Goal: Transaction & Acquisition: Purchase product/service

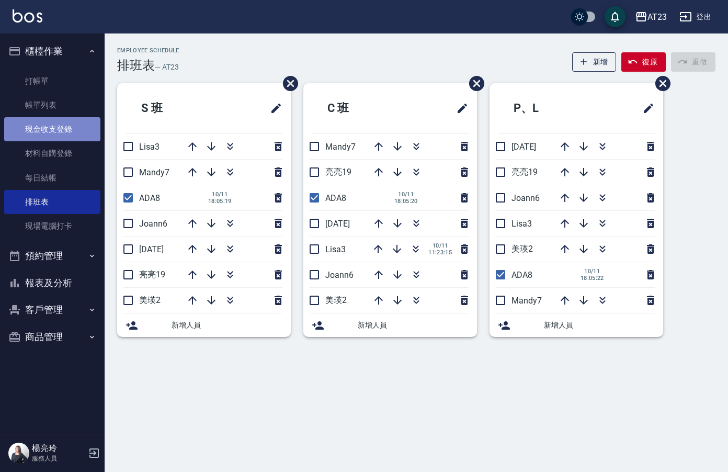
click at [57, 126] on link "現金收支登錄" at bounding box center [52, 129] width 96 height 24
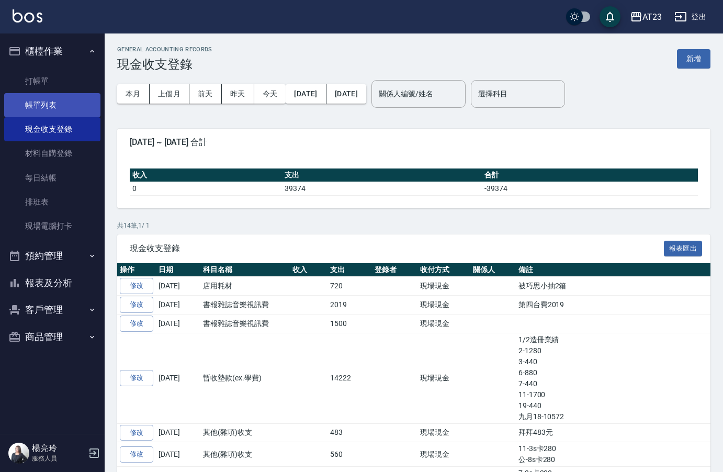
click at [41, 107] on link "帳單列表" at bounding box center [52, 105] width 96 height 24
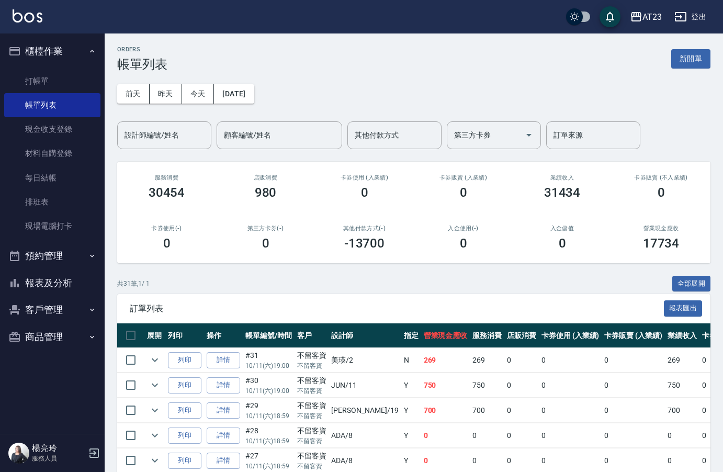
click at [51, 286] on button "報表及分析" at bounding box center [52, 282] width 96 height 27
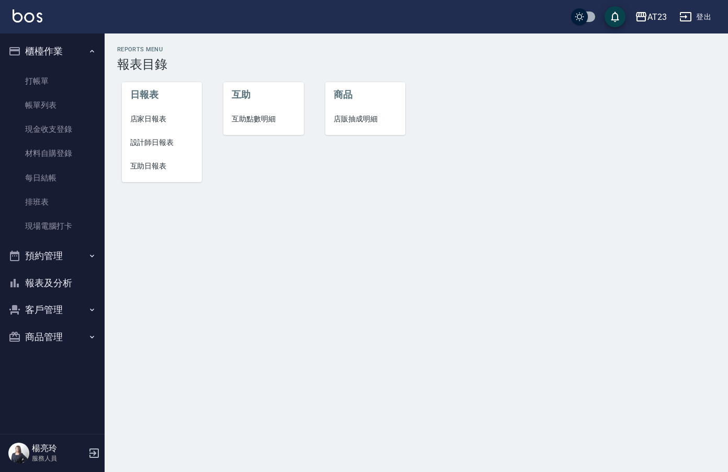
click at [147, 121] on span "店家日報表" at bounding box center [162, 118] width 64 height 11
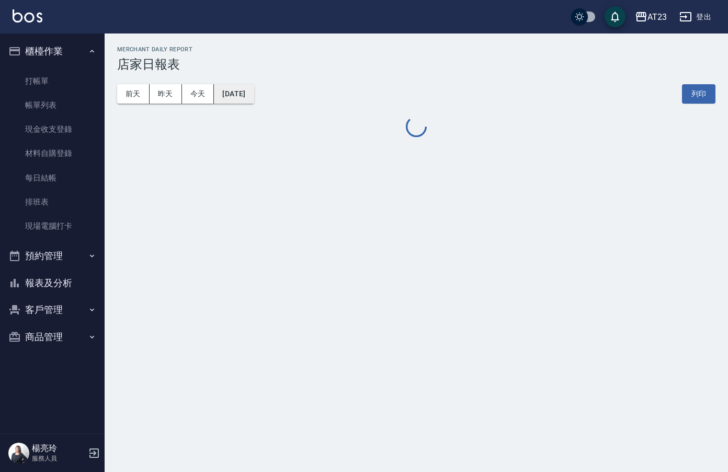
drag, startPoint x: 246, startPoint y: 106, endPoint x: 246, endPoint y: 97, distance: 8.9
click at [246, 105] on div "[DATE] [DATE] [DATE] [DATE] 列印" at bounding box center [416, 94] width 598 height 44
click at [246, 97] on button "[DATE]" at bounding box center [234, 93] width 40 height 19
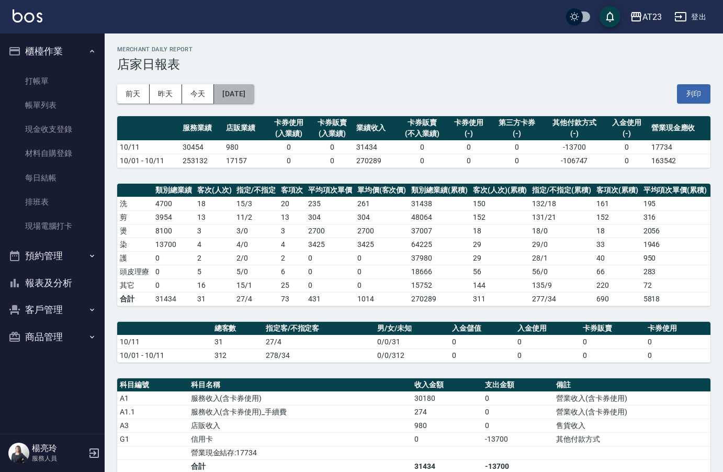
click at [254, 101] on button "[DATE]" at bounding box center [234, 93] width 40 height 19
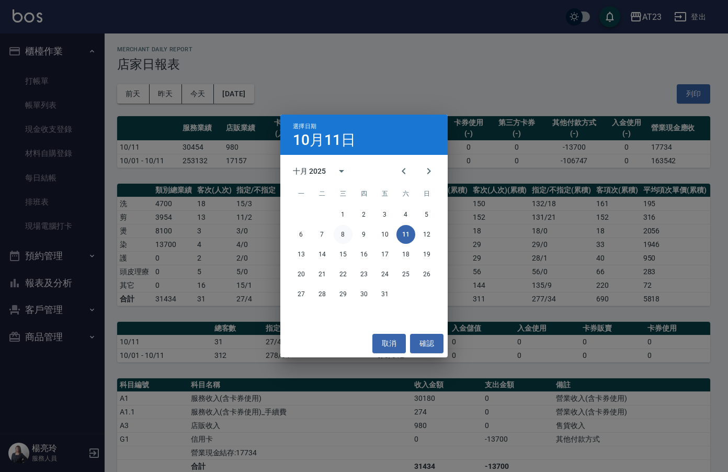
click at [340, 236] on button "8" at bounding box center [343, 234] width 19 height 19
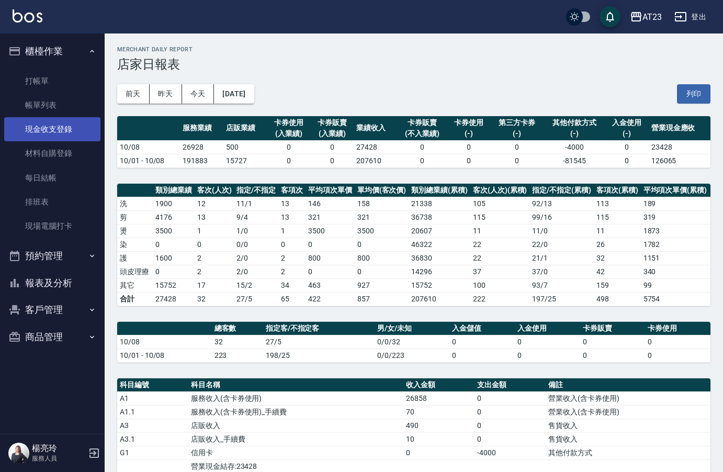
click at [60, 127] on link "現金收支登錄" at bounding box center [52, 129] width 96 height 24
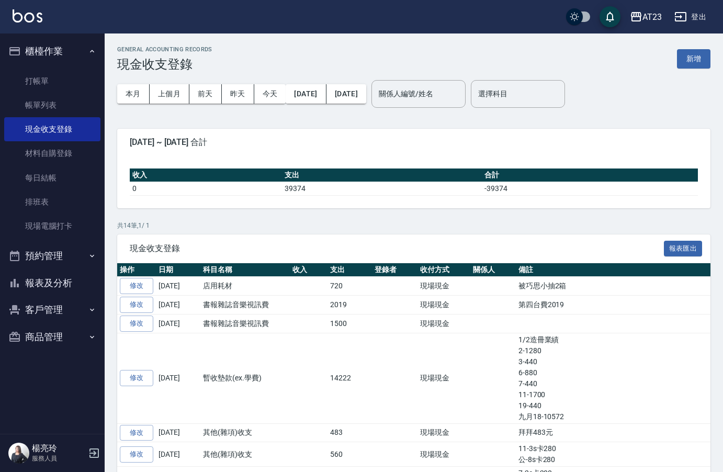
click at [692, 64] on button "新增" at bounding box center [693, 58] width 33 height 19
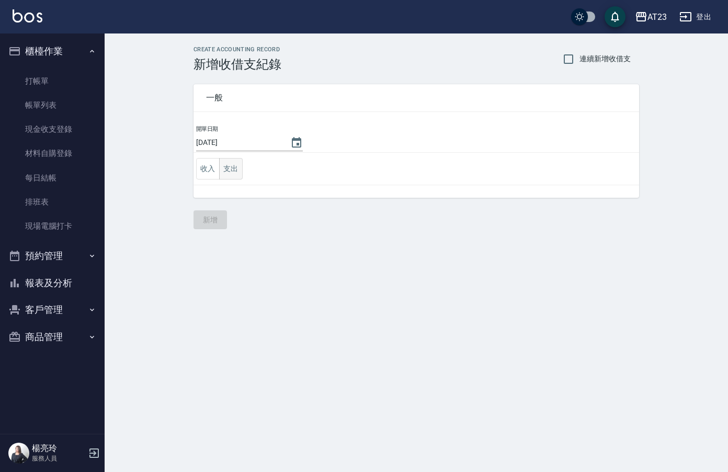
click at [240, 174] on button "支出" at bounding box center [231, 168] width 24 height 21
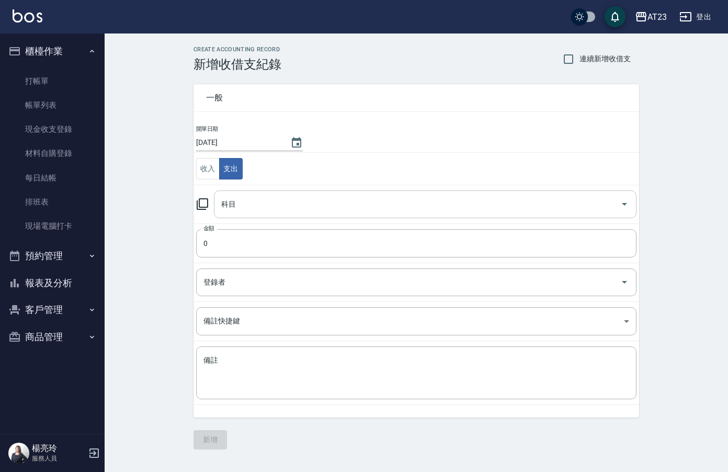
click at [270, 207] on input "科目" at bounding box center [417, 204] width 397 height 18
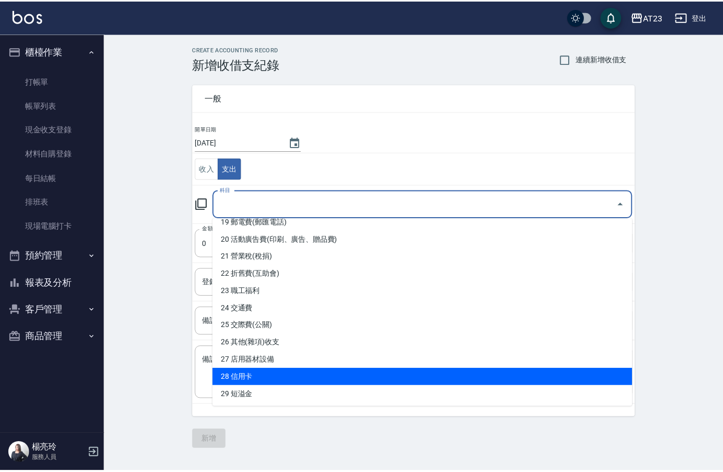
scroll to position [318, 0]
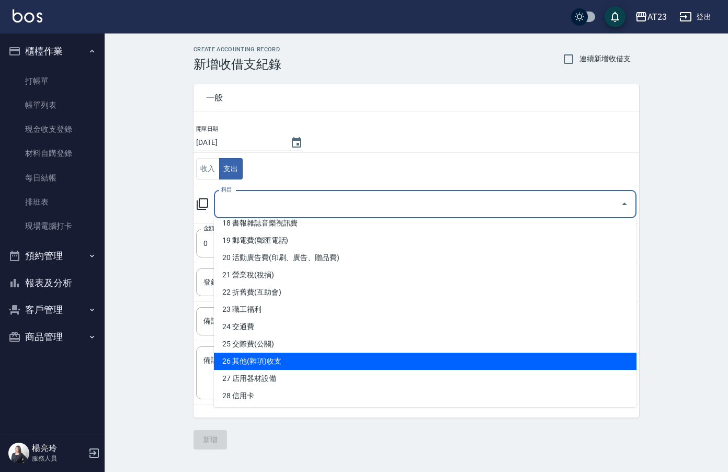
click at [445, 352] on li "26 其他(雜項)收支" at bounding box center [425, 360] width 423 height 17
type input "26 其他(雜項)收支"
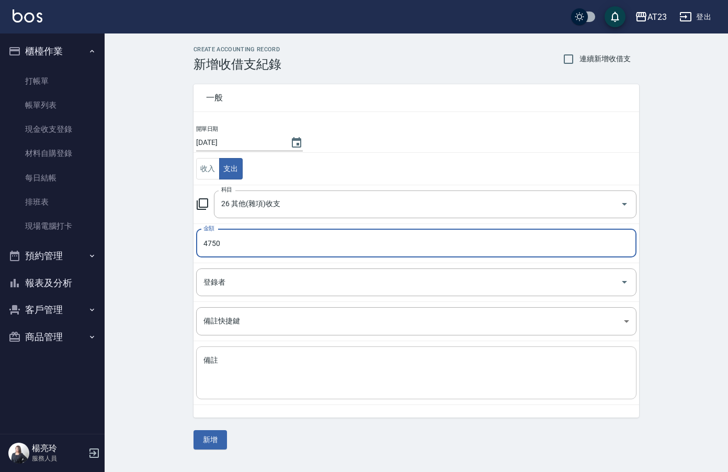
type input "4750"
click at [522, 386] on textarea "備註" at bounding box center [416, 373] width 426 height 36
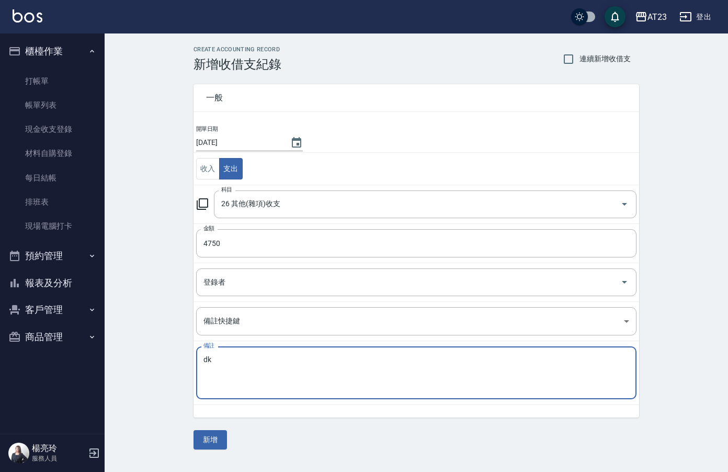
type textarea "d"
type textarea "客人退卡"
click at [220, 440] on button "新增" at bounding box center [209, 439] width 33 height 19
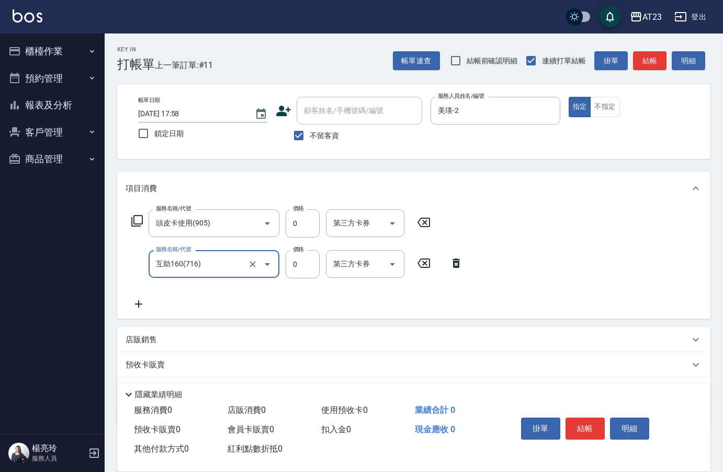
type input "互助160(716)"
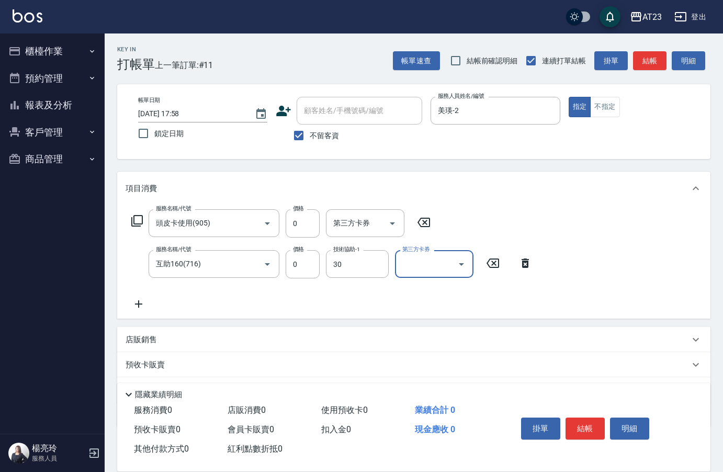
type input "Penny-30"
click at [586, 427] on button "結帳" at bounding box center [584, 428] width 39 height 22
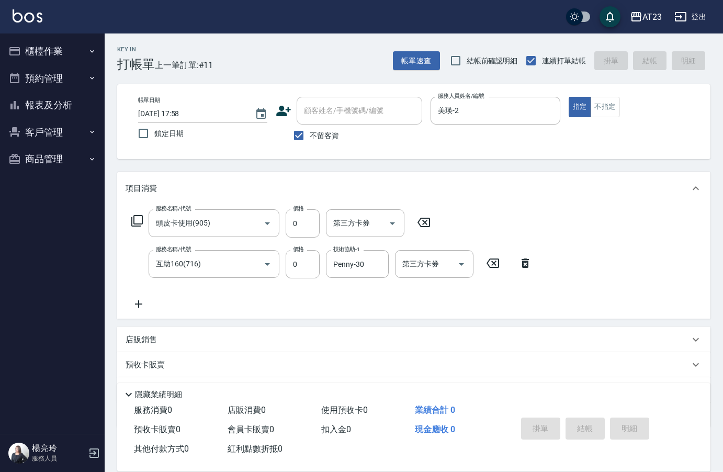
type input "[DATE] 18:48"
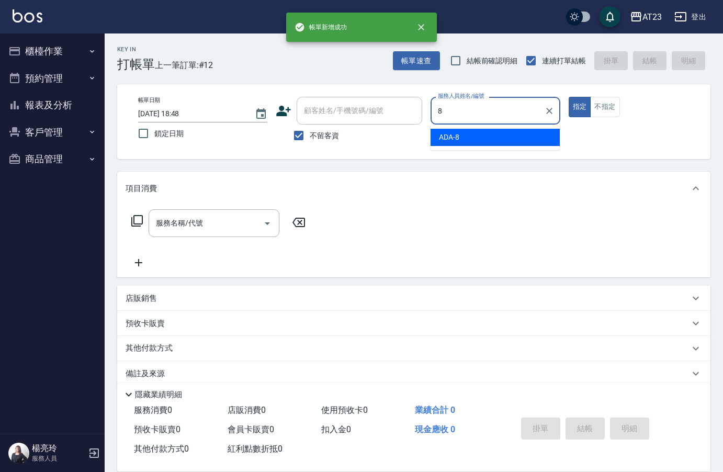
type input "ADA-8"
type button "true"
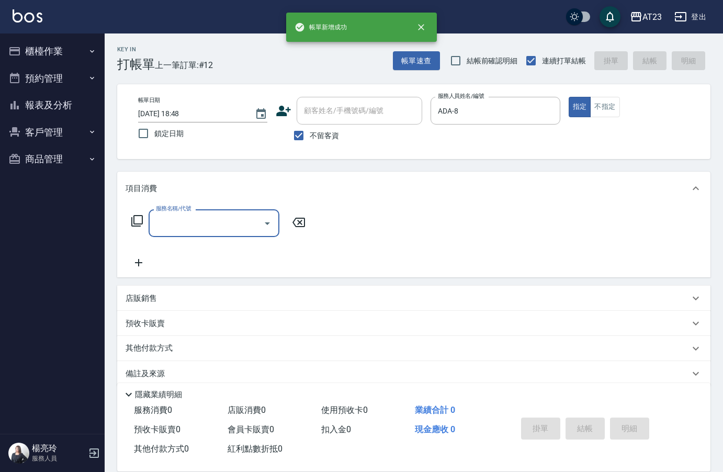
type input "6"
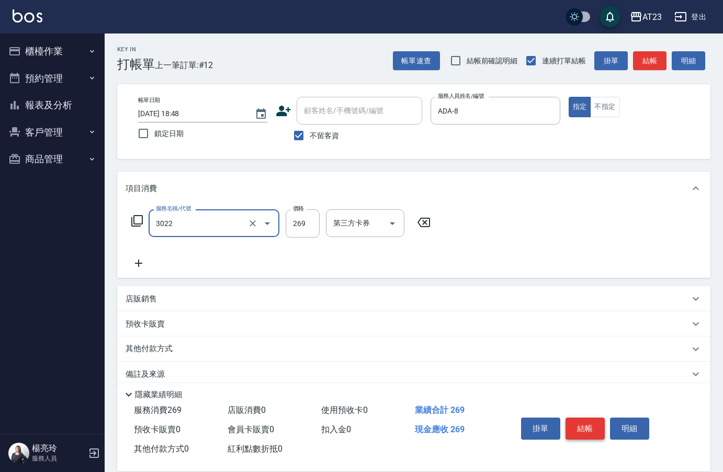
type input "(活動)造型剪(3022)"
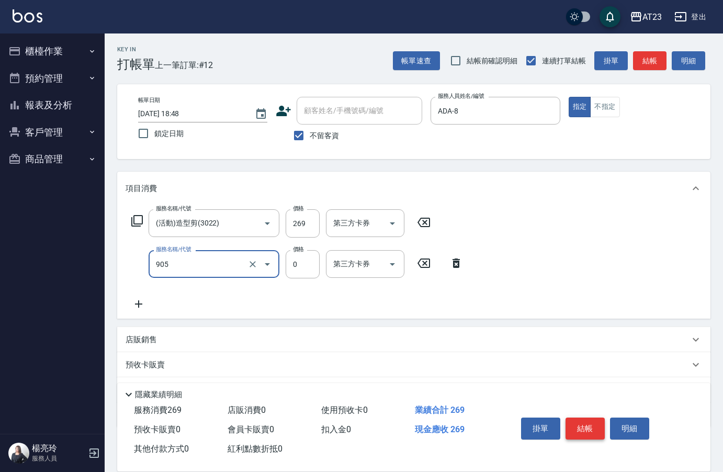
type input "頭皮卡使用(905)"
click at [581, 420] on button "結帳" at bounding box center [584, 428] width 39 height 22
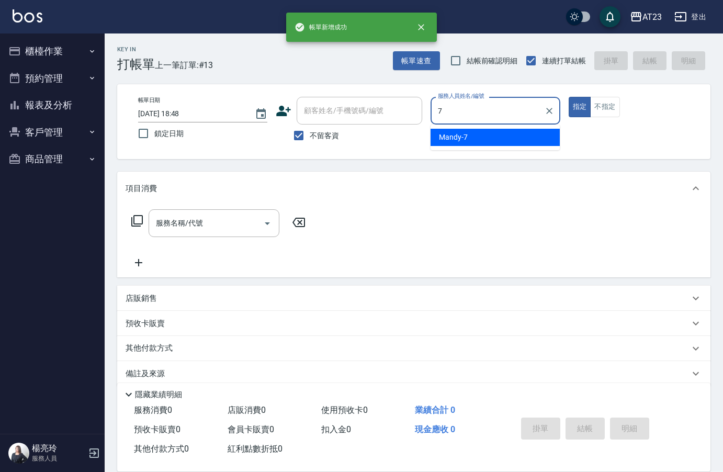
type input "Mandy-7"
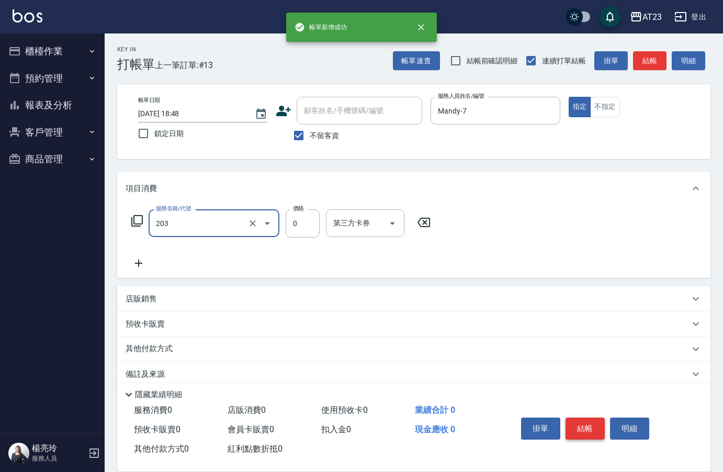
type input "使用洗髮卡(203)"
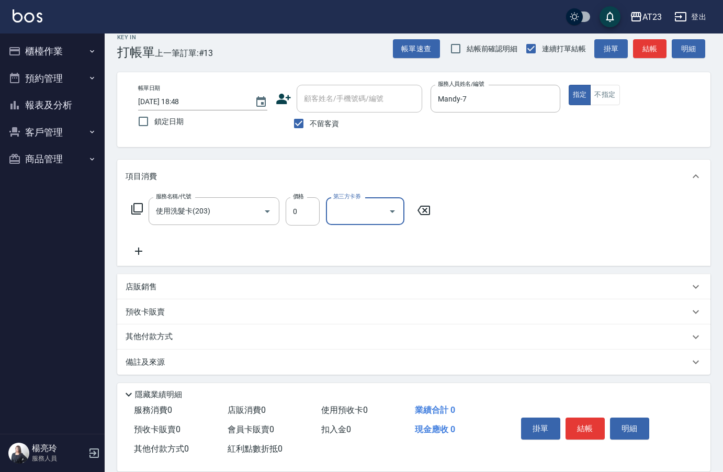
scroll to position [15, 0]
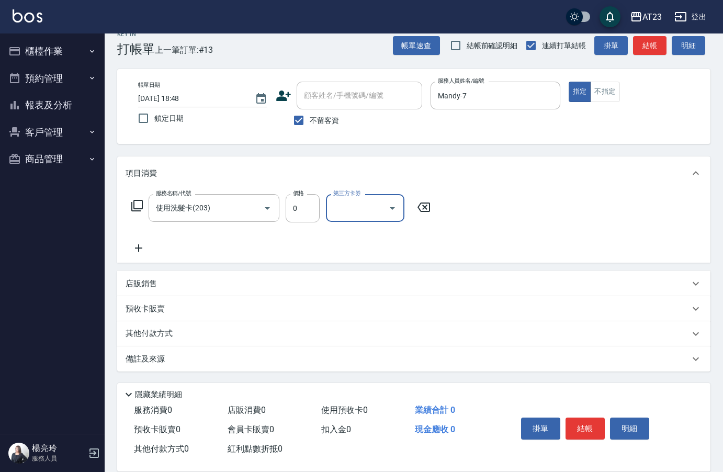
click at [159, 286] on div "店販銷售" at bounding box center [408, 283] width 564 height 11
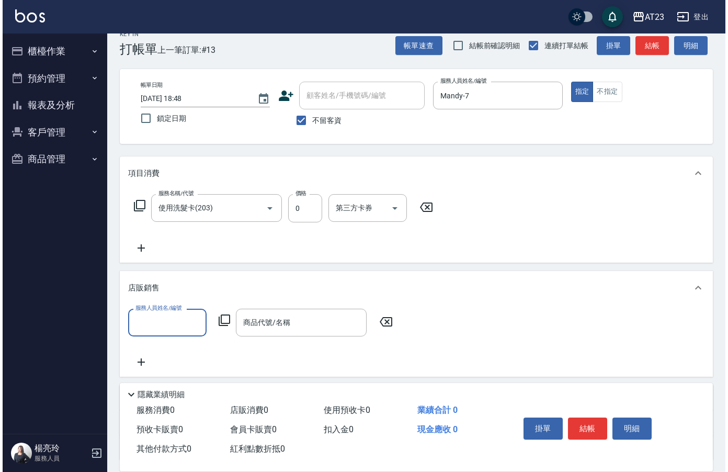
scroll to position [0, 0]
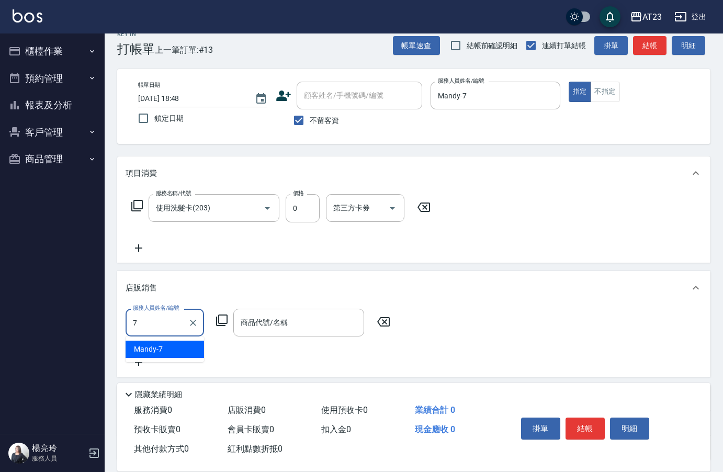
type input "Mandy-7"
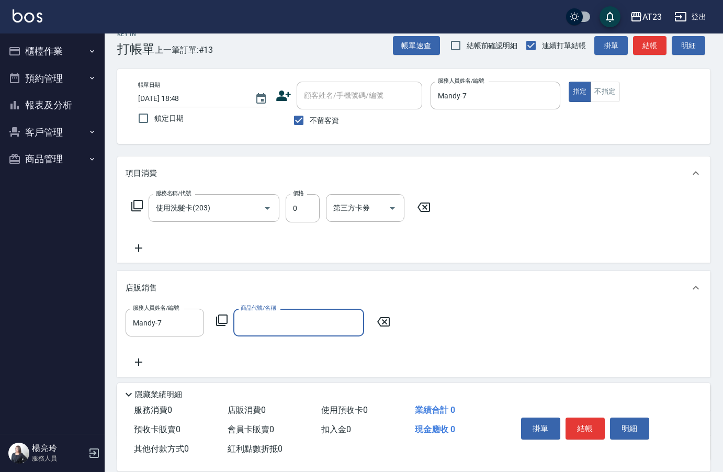
click at [223, 322] on icon at bounding box center [221, 320] width 13 height 13
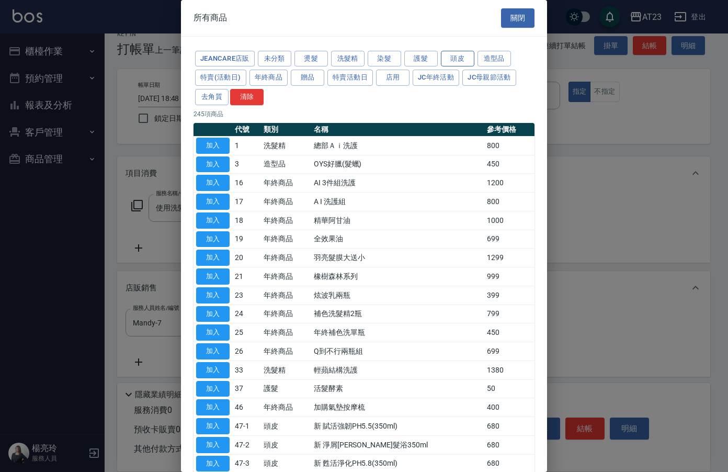
click at [467, 61] on button "頭皮" at bounding box center [457, 59] width 33 height 16
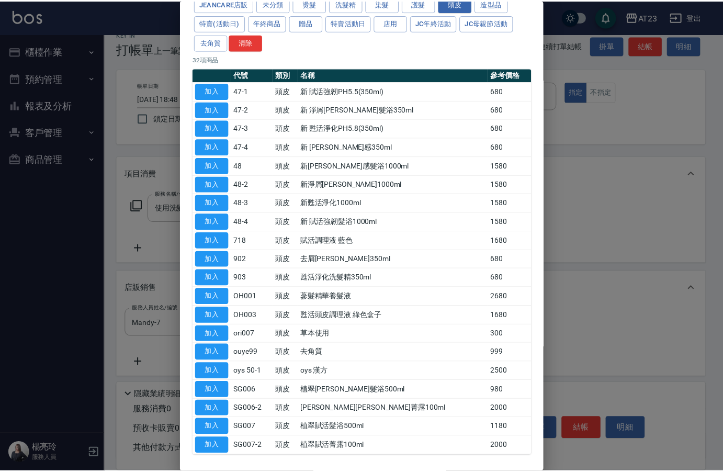
scroll to position [96, 0]
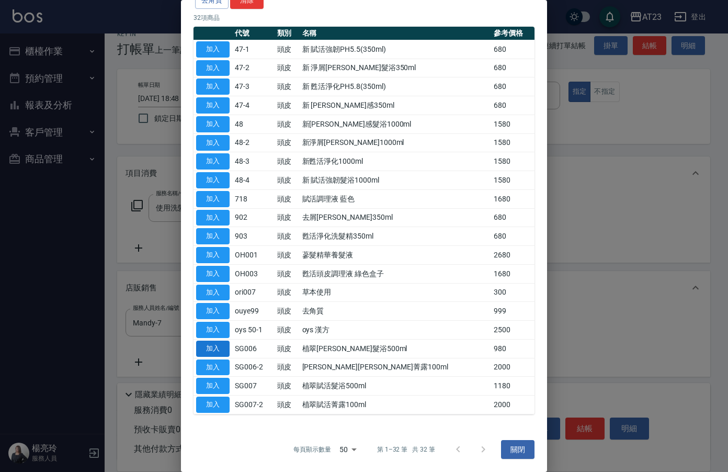
click at [208, 345] on button "加入" at bounding box center [212, 348] width 33 height 16
type input "植翠平衡髮浴500ml"
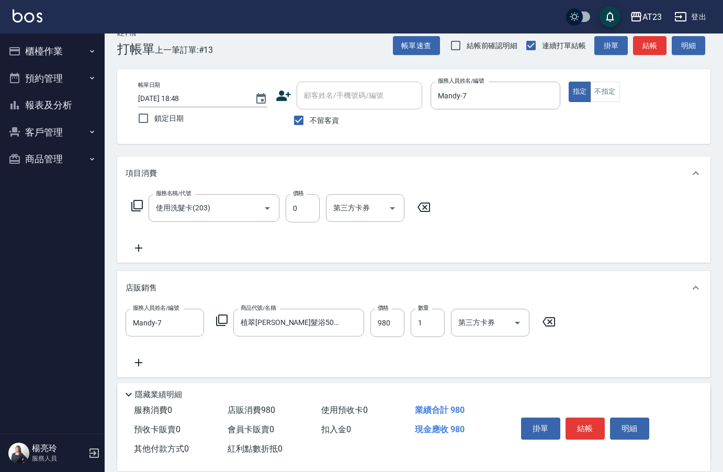
click at [142, 246] on icon at bounding box center [139, 248] width 26 height 13
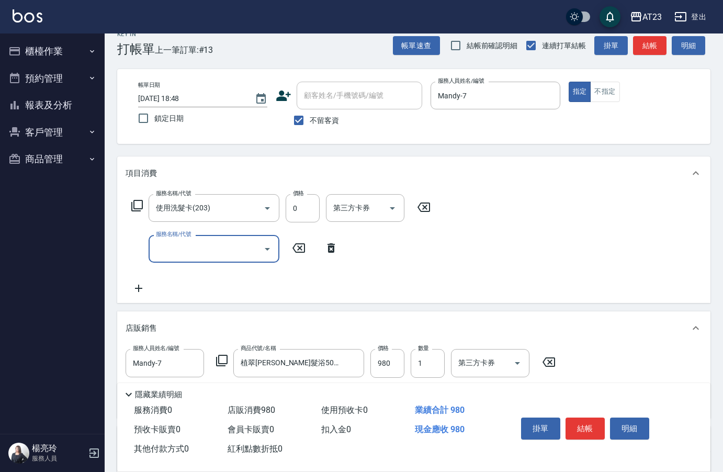
click at [174, 246] on div "服務名稱/代號 服務名稱/代號" at bounding box center [214, 249] width 131 height 28
type input "剪瀏海(303)"
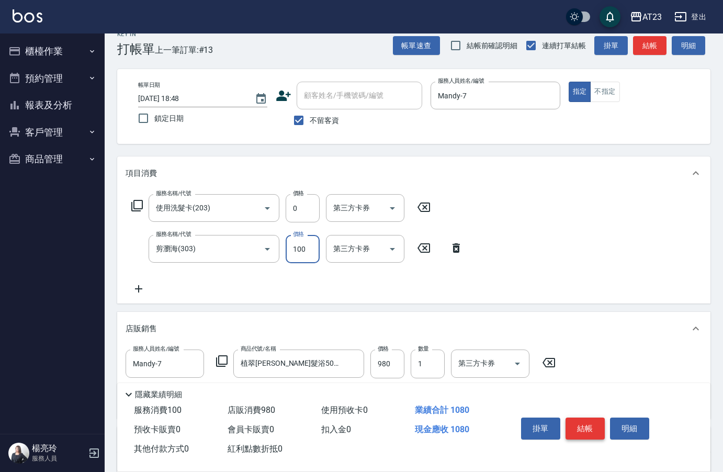
click at [582, 423] on button "結帳" at bounding box center [584, 428] width 39 height 22
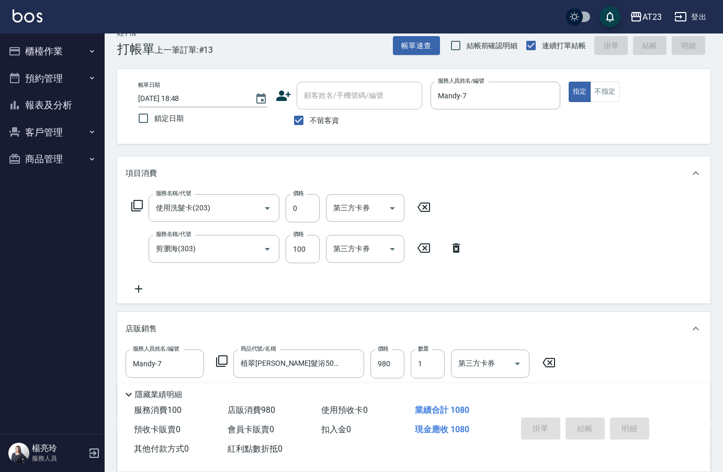
type input "2025/10/11 18:49"
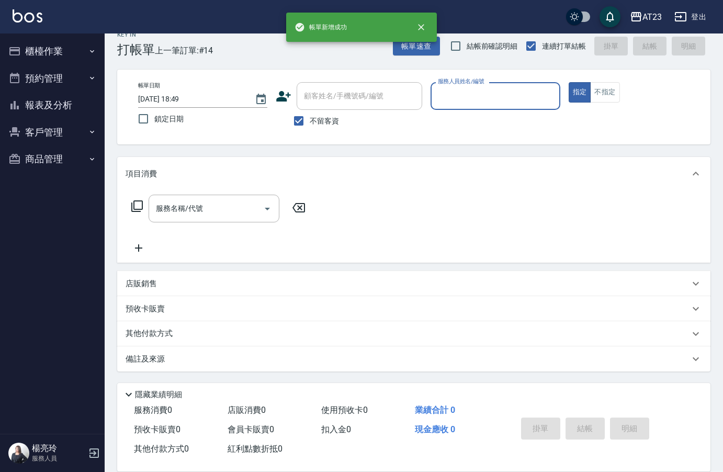
scroll to position [15, 0]
type input "美瑛-2"
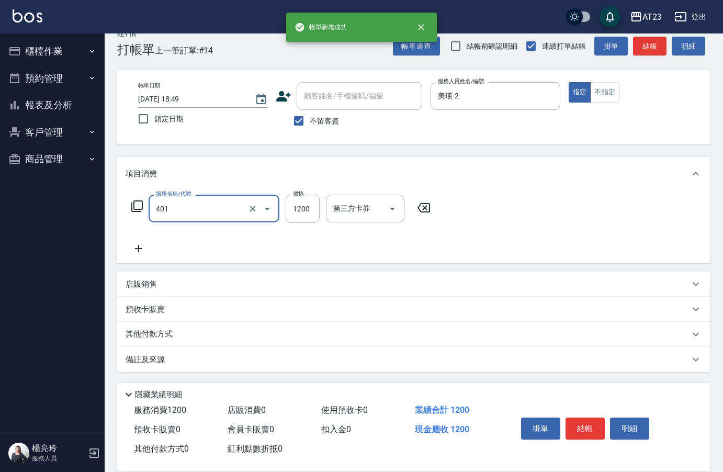
type input "燙髮(401)"
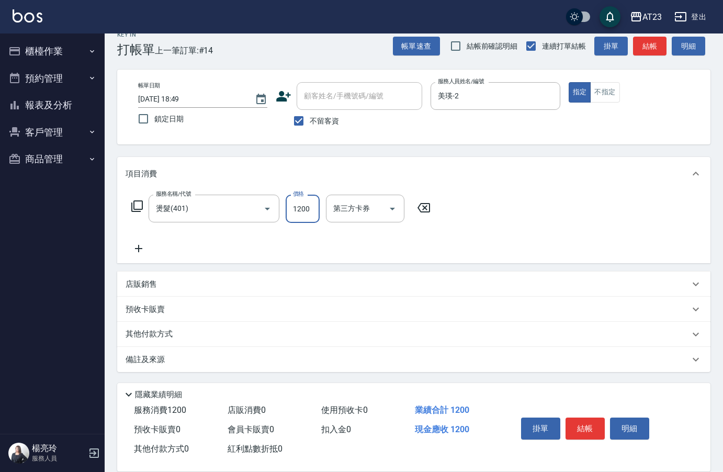
click at [304, 211] on input "1200" at bounding box center [303, 209] width 34 height 28
type input "4500"
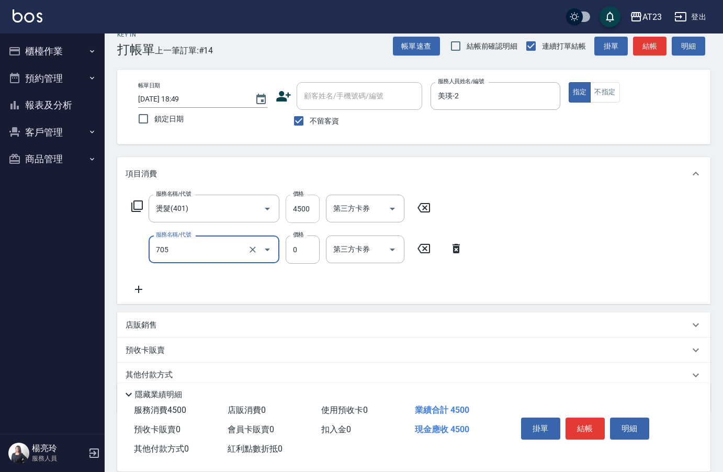
type input "互助50(705)"
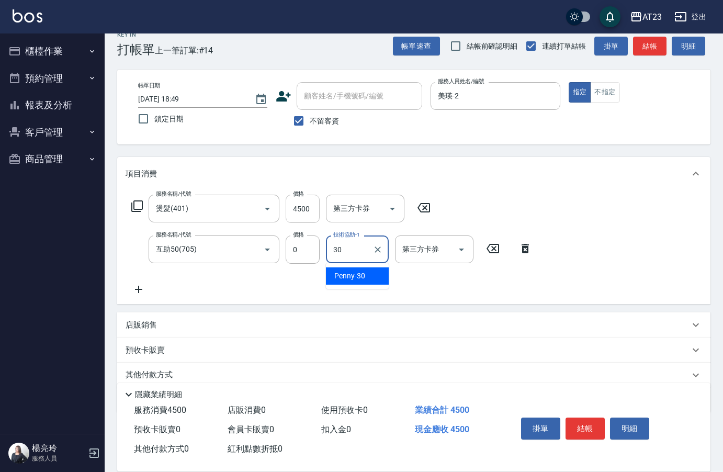
type input "Penny-30"
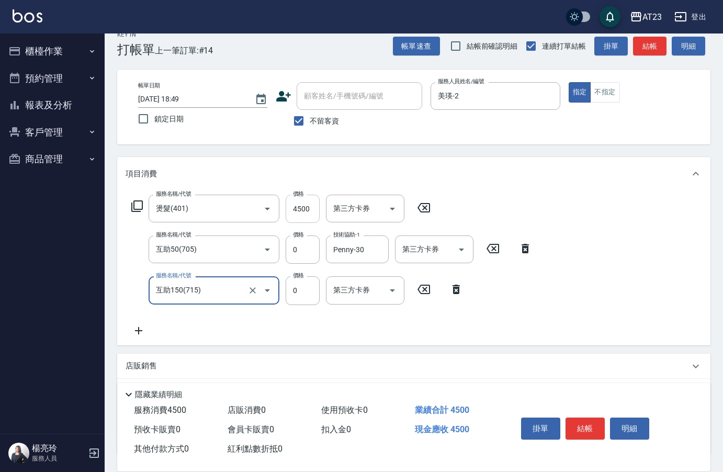
type input "互助150(715)"
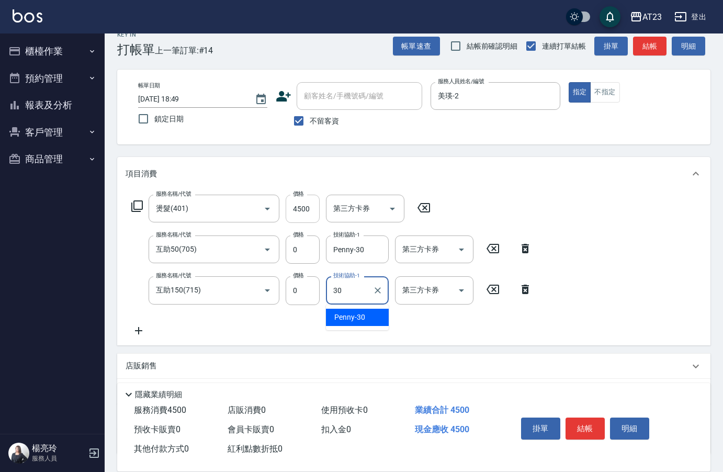
type input "Penny-30"
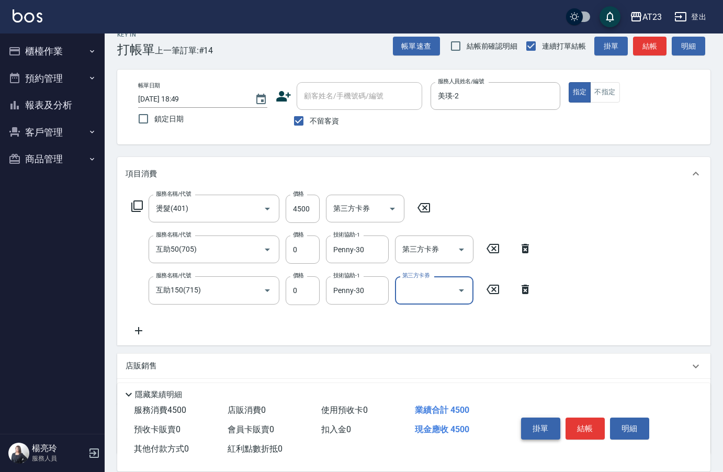
click at [553, 417] on button "掛單" at bounding box center [540, 428] width 39 height 22
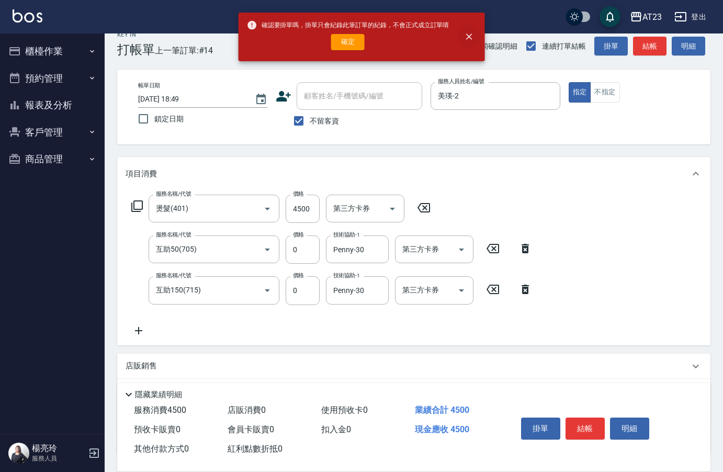
click at [460, 27] on div at bounding box center [464, 36] width 31 height 23
click at [468, 33] on icon "close" at bounding box center [468, 36] width 10 height 10
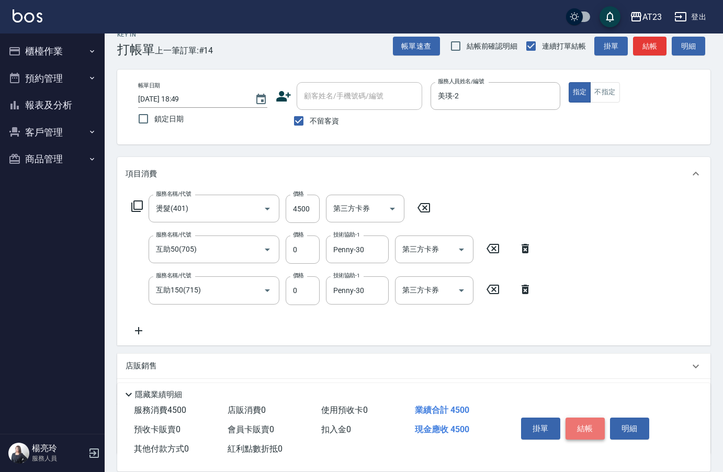
click at [597, 433] on button "結帳" at bounding box center [584, 428] width 39 height 22
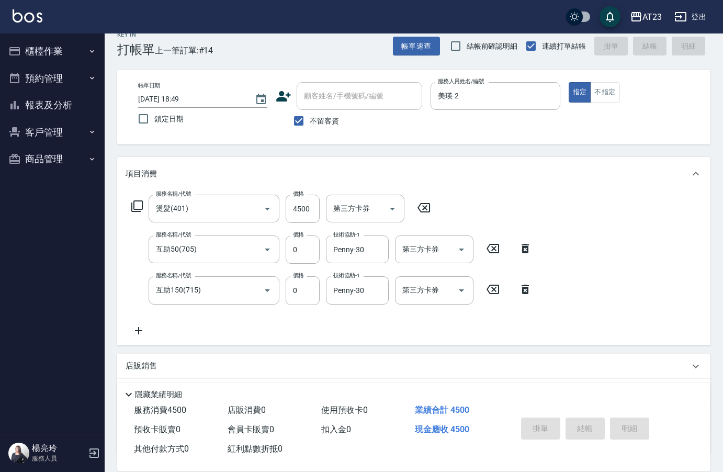
type input "2025/10/11 18:50"
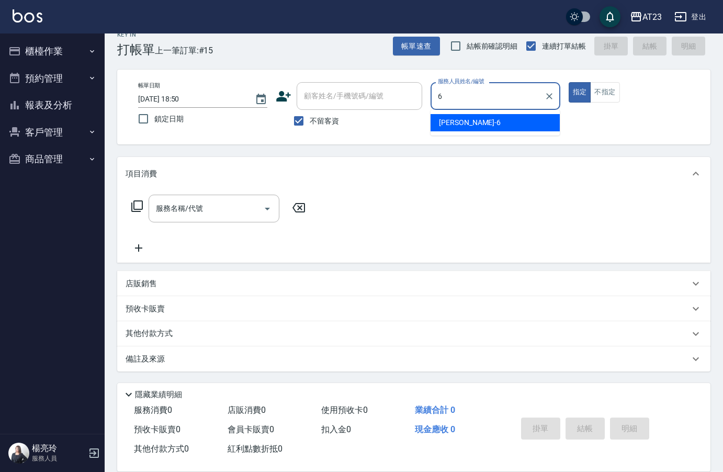
type input "Joann-6"
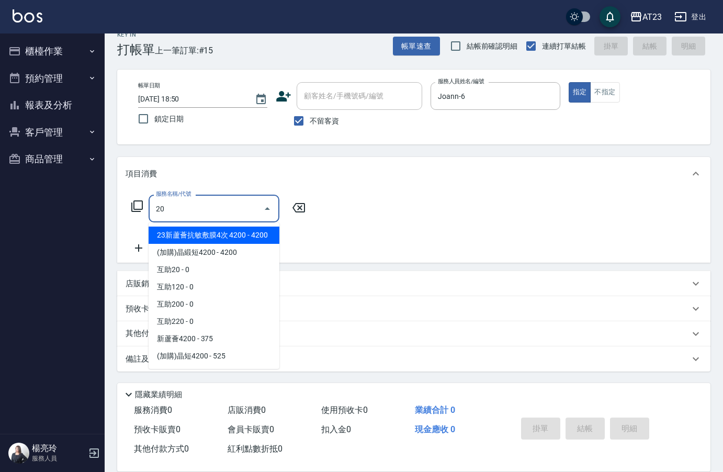
type input "2"
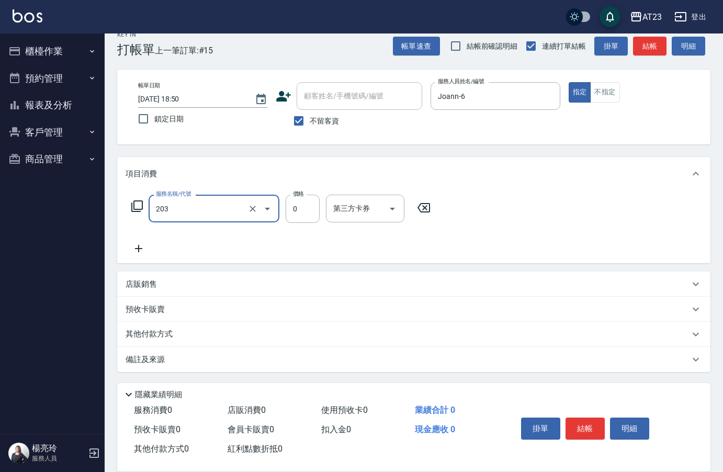
type input "使用洗髮卡(203)"
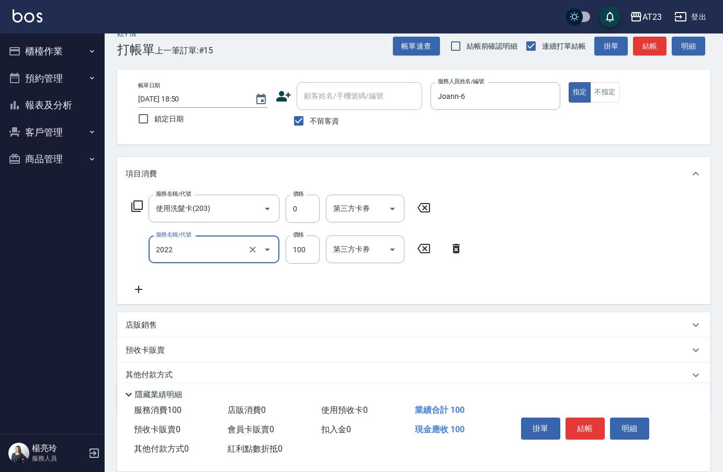
type input "升級精油洗髮(2022)"
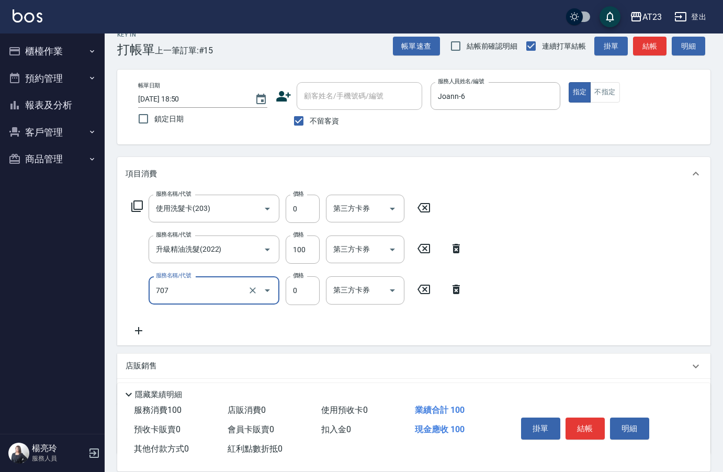
type input "互助70(707)"
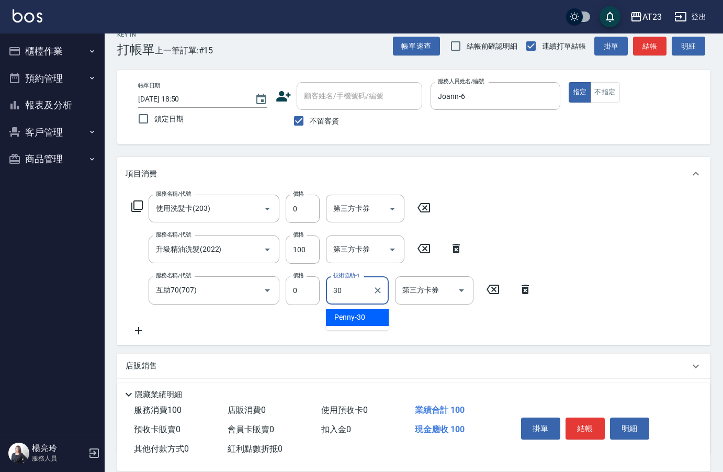
type input "Penny-30"
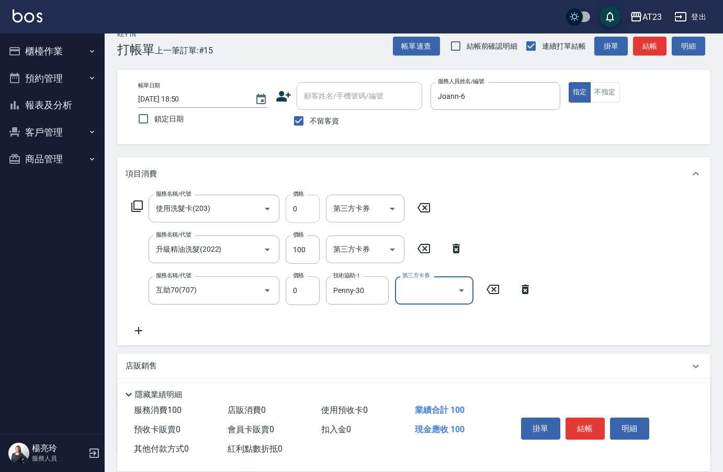
click at [313, 208] on input "0" at bounding box center [303, 209] width 34 height 28
click at [308, 209] on input "0" at bounding box center [303, 209] width 34 height 28
type input "200"
click at [594, 428] on button "結帳" at bounding box center [584, 428] width 39 height 22
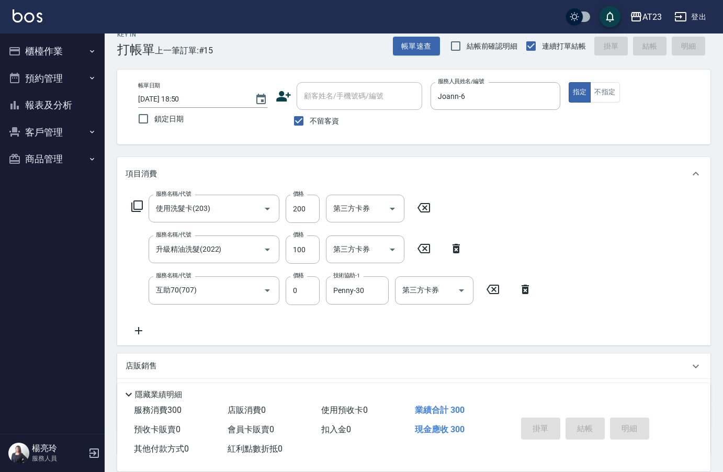
type input "2025/10/11 18:51"
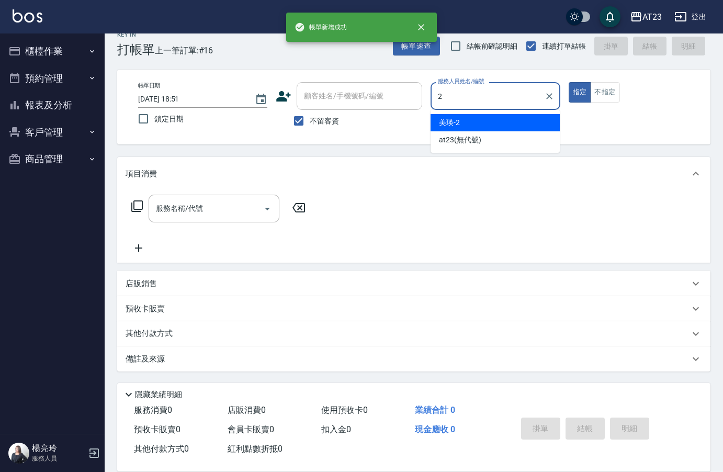
type input "美瑛-2"
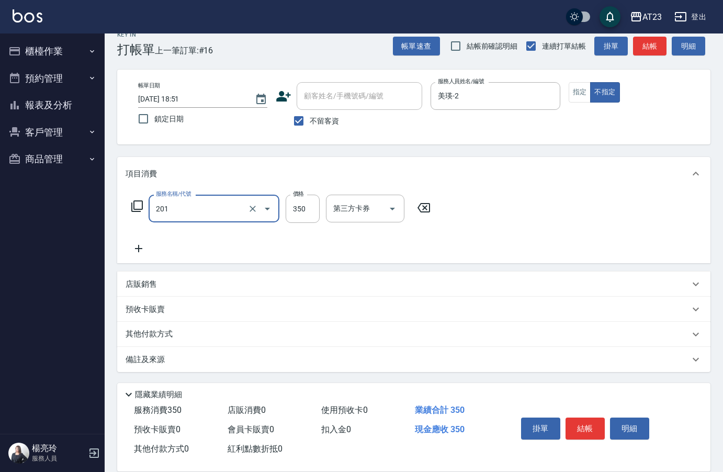
type input "一般洗髮(201)"
click at [590, 423] on button "結帳" at bounding box center [584, 428] width 39 height 22
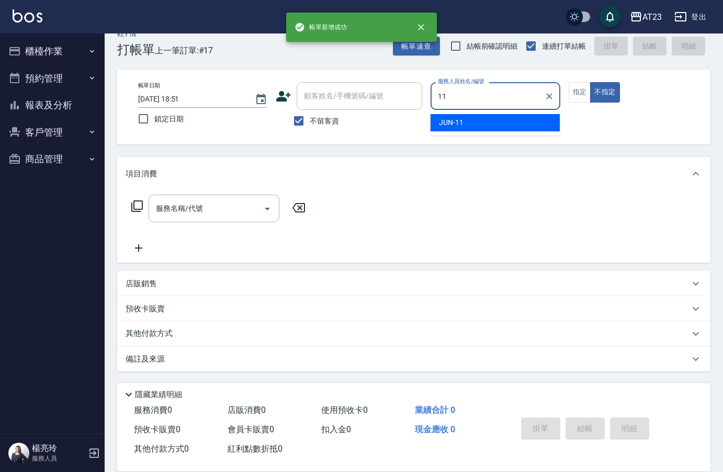
type input "JUN-11"
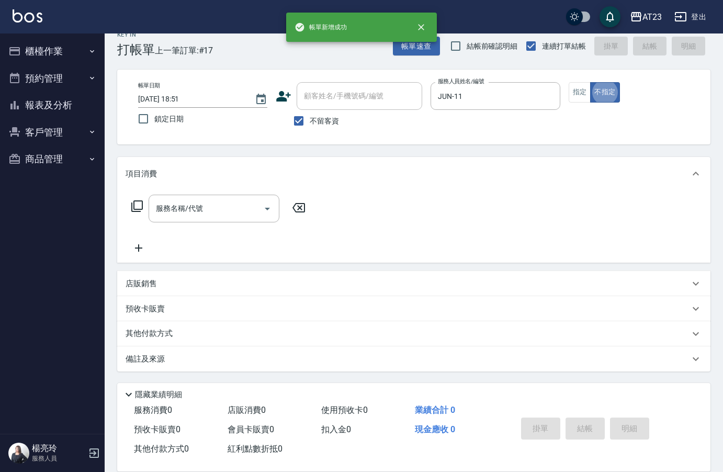
type button "false"
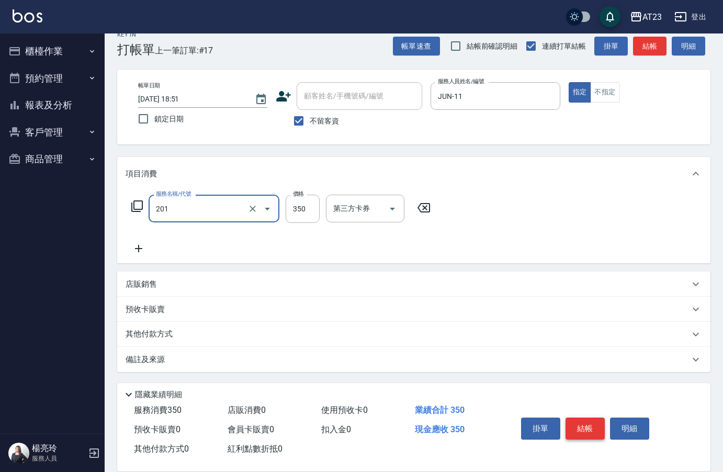
type input "一般洗髮(201)"
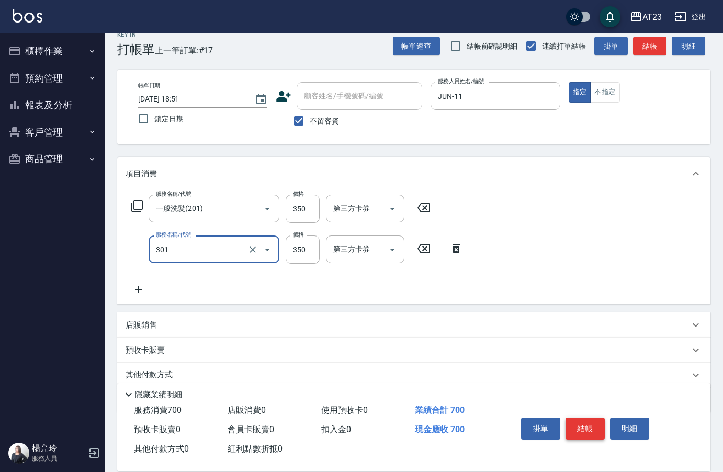
type input "造型剪髮(301)"
type input "400"
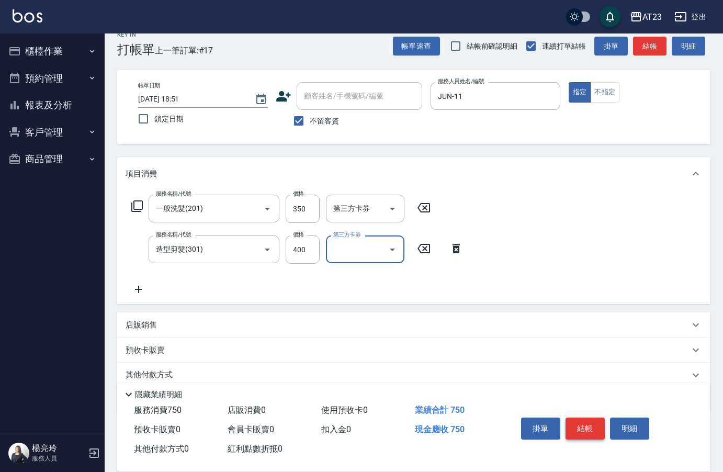
click at [590, 423] on button "結帳" at bounding box center [584, 428] width 39 height 22
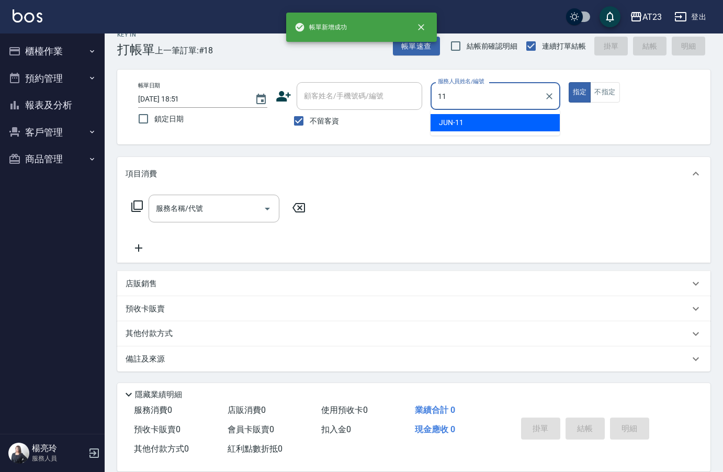
type input "JUN-11"
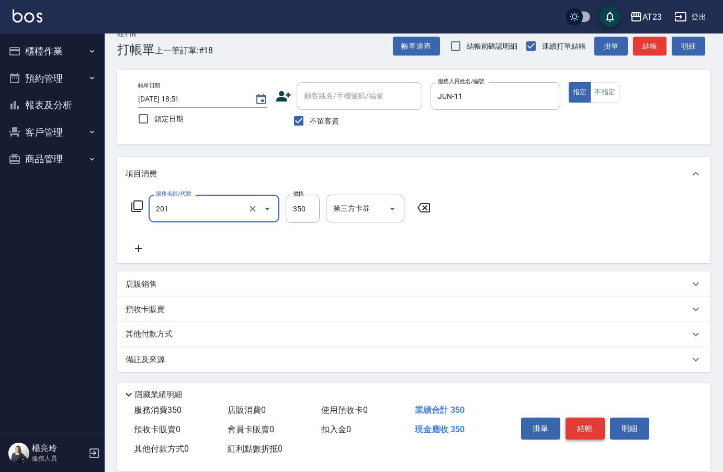
type input "一般洗髮(201)"
type input "300"
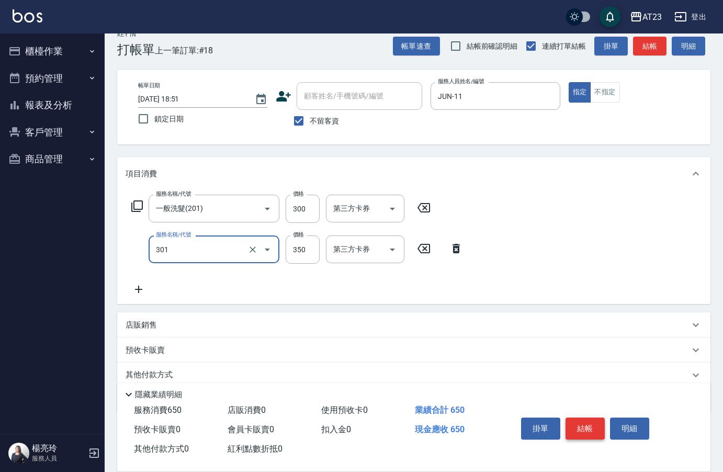
type input "造型剪髮(301)"
type input "300"
click at [590, 423] on button "結帳" at bounding box center [584, 428] width 39 height 22
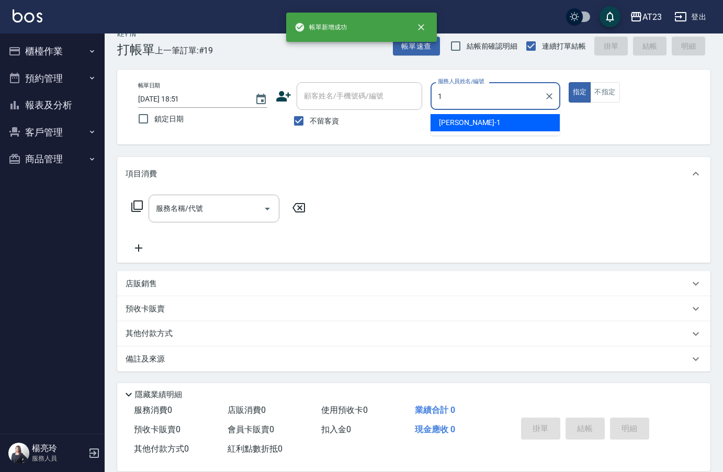
type input "歐娜-1"
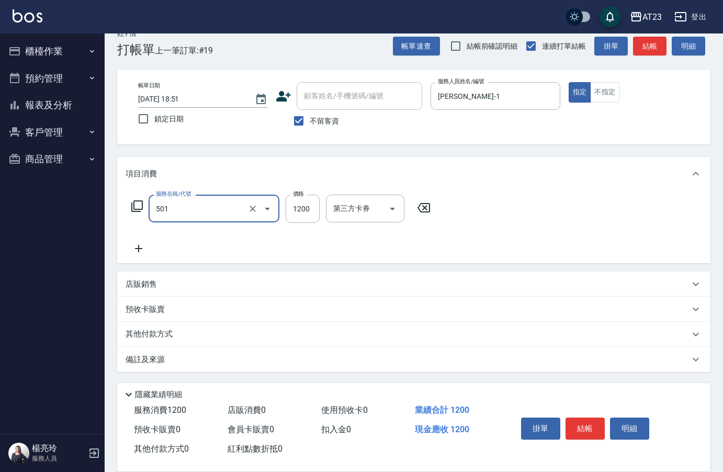
type input "染髮(501)"
type input "8000"
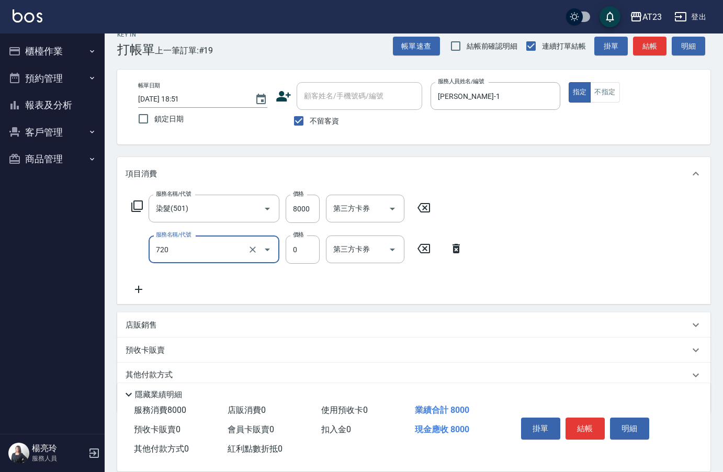
type input "互助200(720)"
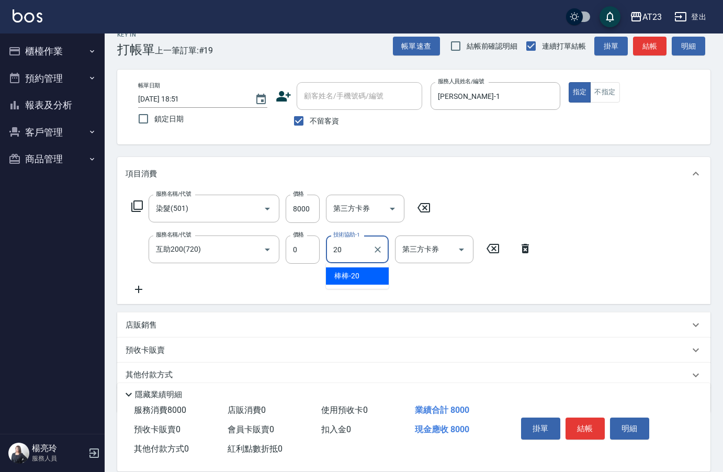
type input "棒棒-20"
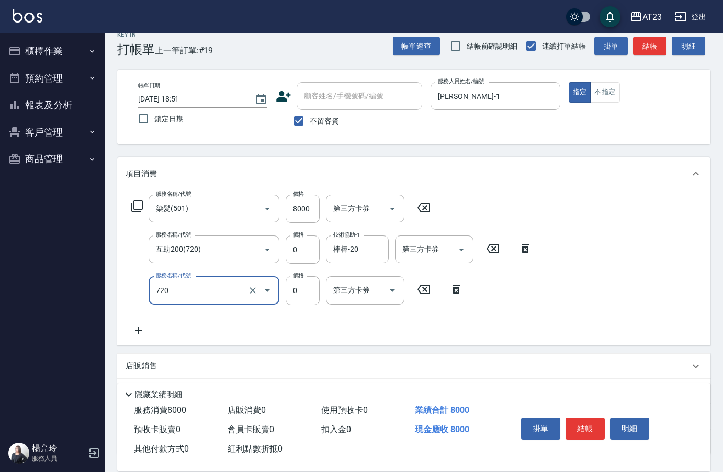
type input "互助200(720)"
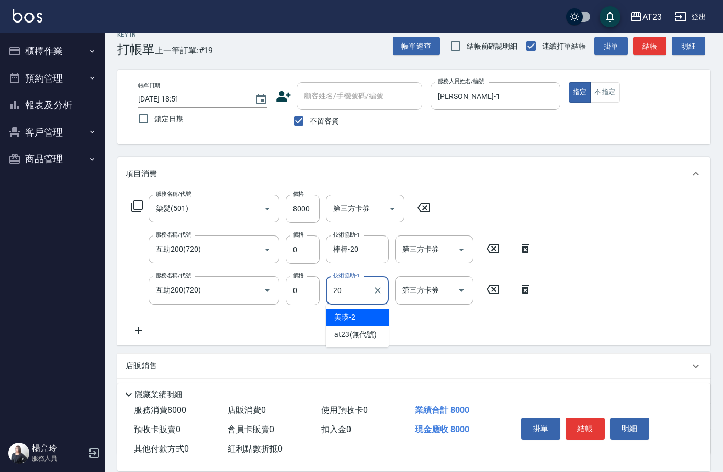
type input "棒棒-20"
drag, startPoint x: 247, startPoint y: 320, endPoint x: 133, endPoint y: 316, distance: 114.1
click at [243, 318] on div "服務名稱/代號 染髮(501) 服務名稱/代號 價格 8000 價格 第三方卡券 第三方卡券 服務名稱/代號 互助200(720) 服務名稱/代號 價格 0 …" at bounding box center [332, 266] width 413 height 142
drag, startPoint x: 155, startPoint y: 335, endPoint x: 143, endPoint y: 331, distance: 13.2
click at [146, 334] on div "服務名稱/代號 染髮(501) 服務名稱/代號 價格 8000 價格 第三方卡券 第三方卡券 服務名稱/代號 互助200(720) 服務名稱/代號 價格 0 …" at bounding box center [332, 266] width 413 height 142
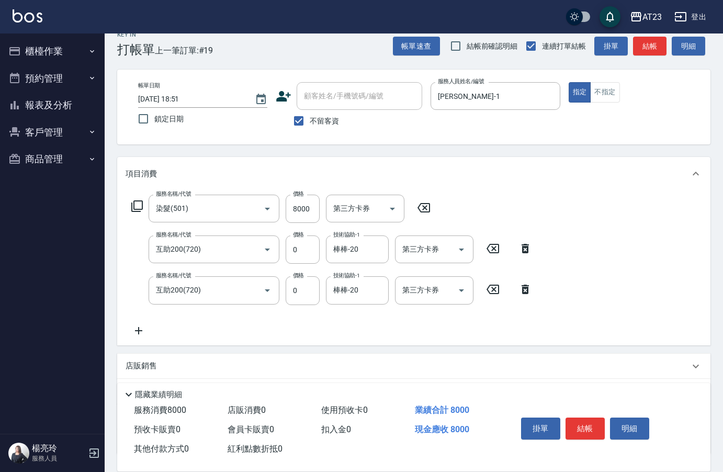
click at [138, 326] on icon at bounding box center [139, 330] width 26 height 13
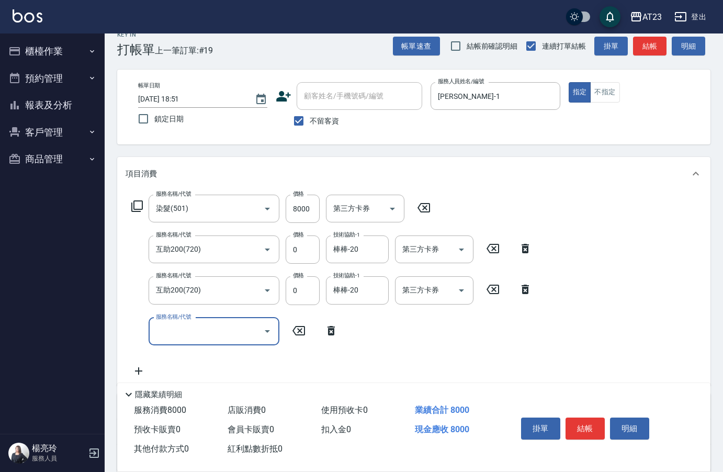
click at [192, 334] on div "服務名稱/代號 服務名稱/代號" at bounding box center [214, 331] width 131 height 28
type input "互助200(720)"
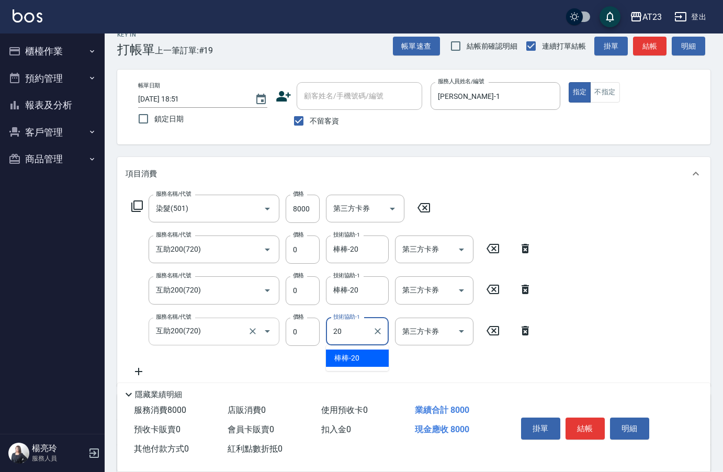
type input "棒棒-20"
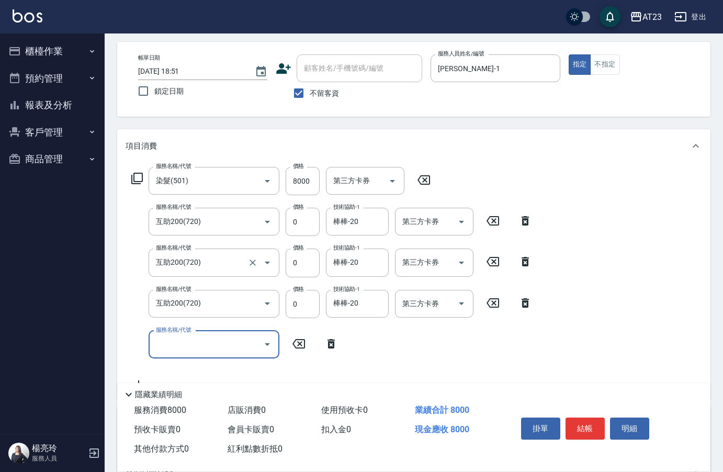
scroll to position [67, 0]
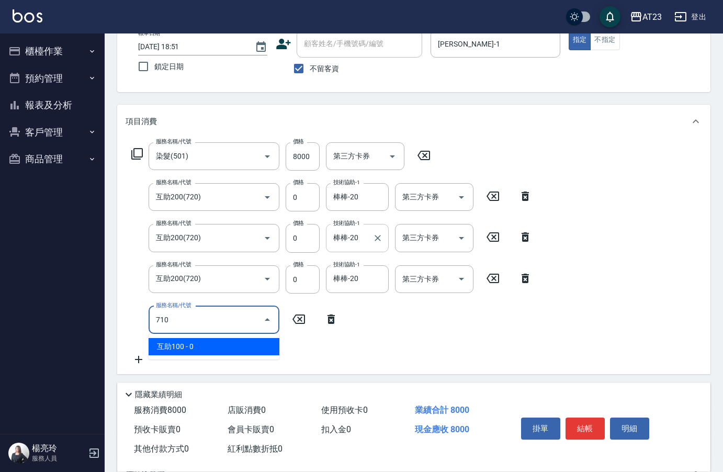
type input "互助100(710)"
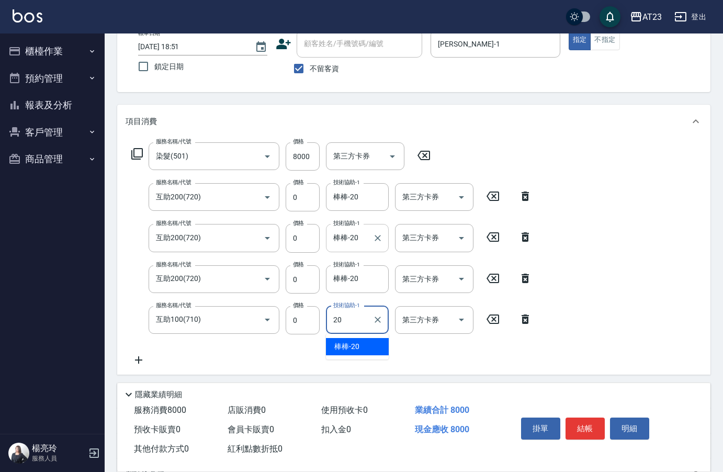
type input "棒棒-20"
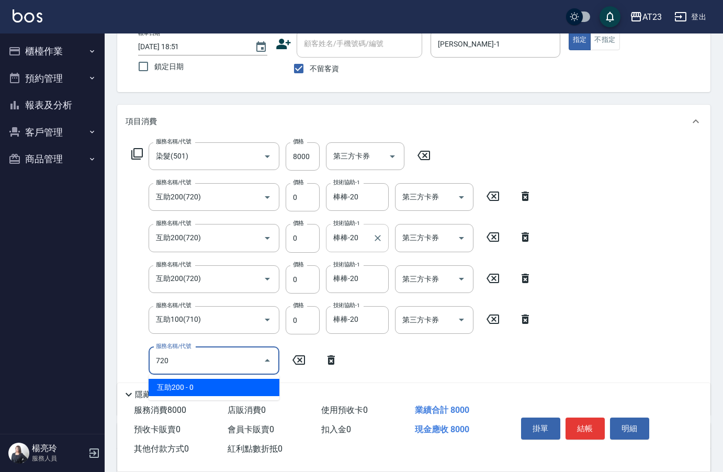
type input "互助200(720)"
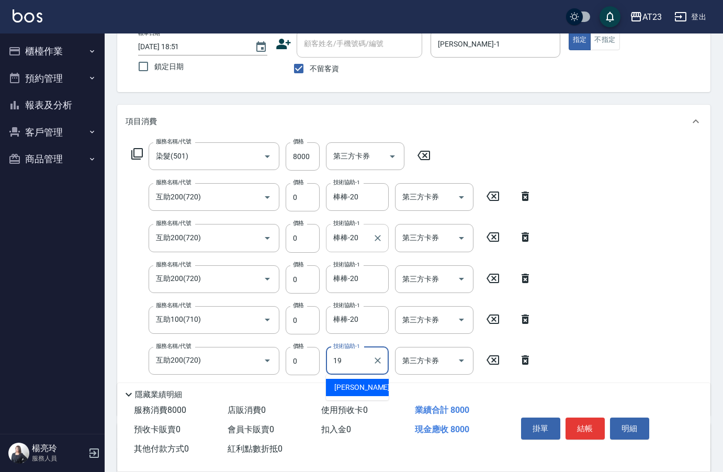
type input "亮亮-19"
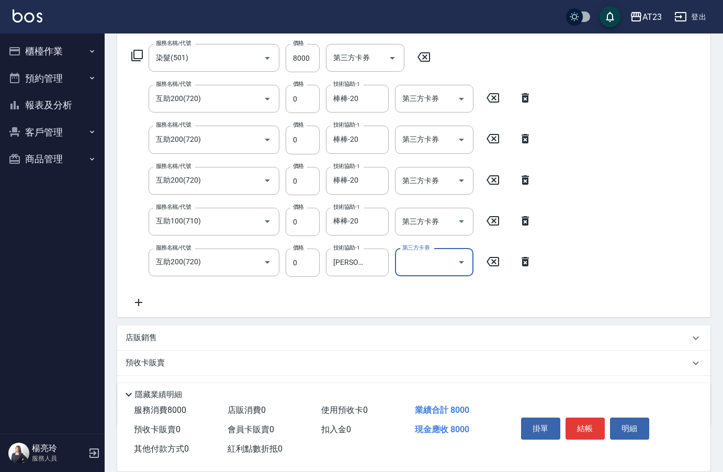
scroll to position [220, 0]
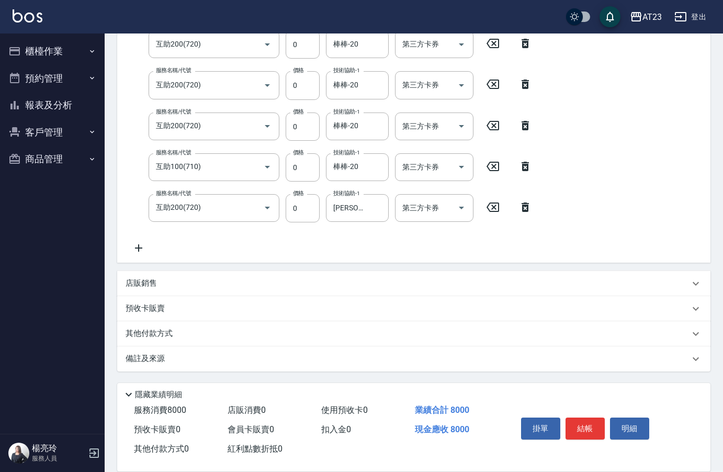
click at [164, 329] on p "其他付款方式" at bounding box center [152, 334] width 52 height 12
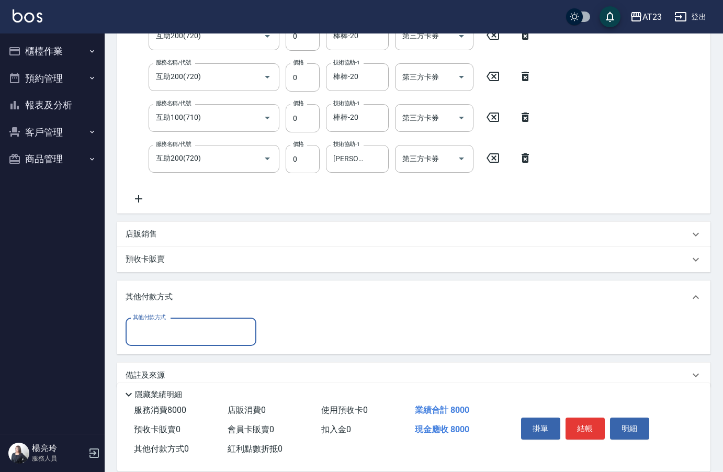
scroll to position [276, 0]
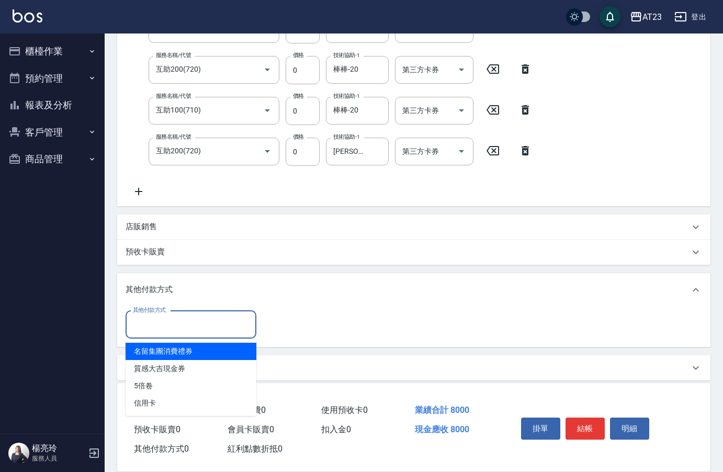
click at [173, 324] on input "其他付款方式" at bounding box center [190, 324] width 121 height 18
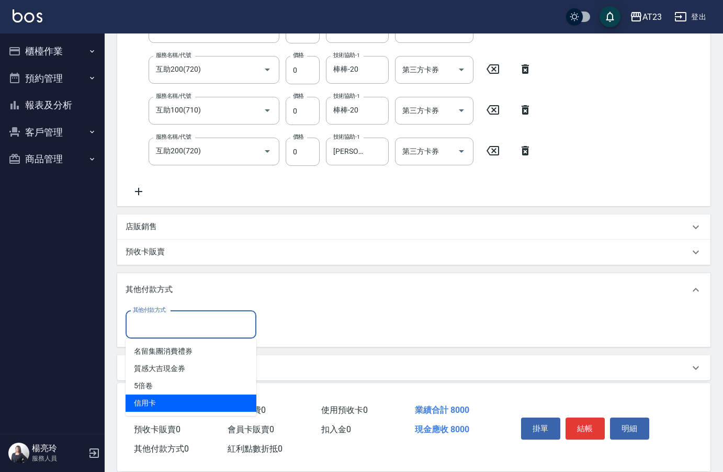
click at [196, 401] on span "信用卡" at bounding box center [191, 402] width 131 height 17
type input "信用卡"
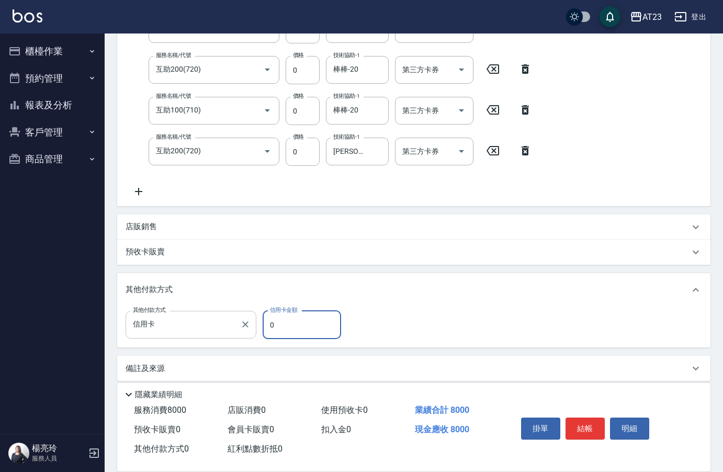
drag, startPoint x: 293, startPoint y: 330, endPoint x: 201, endPoint y: 324, distance: 92.8
click at [220, 329] on div "其他付款方式 信用卡 其他付款方式 信用卡金額 0 信用卡金額" at bounding box center [237, 325] width 222 height 28
type input "8000"
drag, startPoint x: 566, startPoint y: 423, endPoint x: 573, endPoint y: 420, distance: 6.6
click at [571, 421] on button "結帳" at bounding box center [584, 428] width 39 height 22
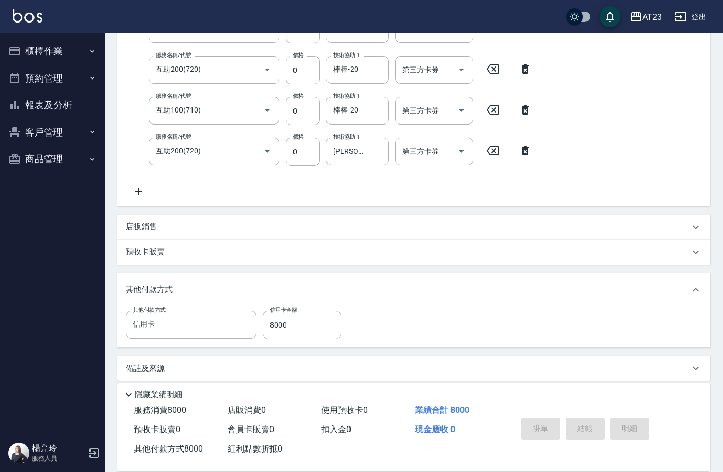
click at [573, 420] on div "掛單 結帳 明細" at bounding box center [585, 429] width 136 height 33
type input "2025/10/11 18:52"
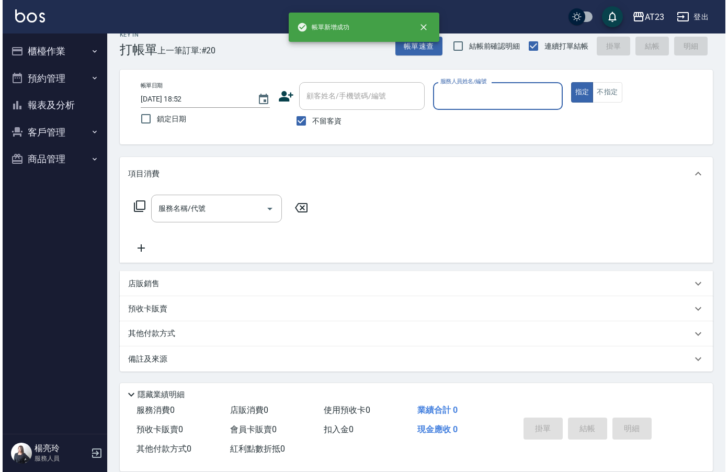
scroll to position [15, 0]
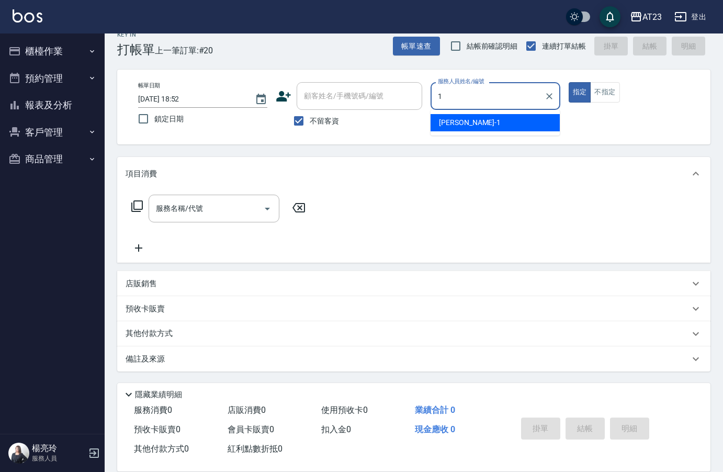
type input "歐娜-1"
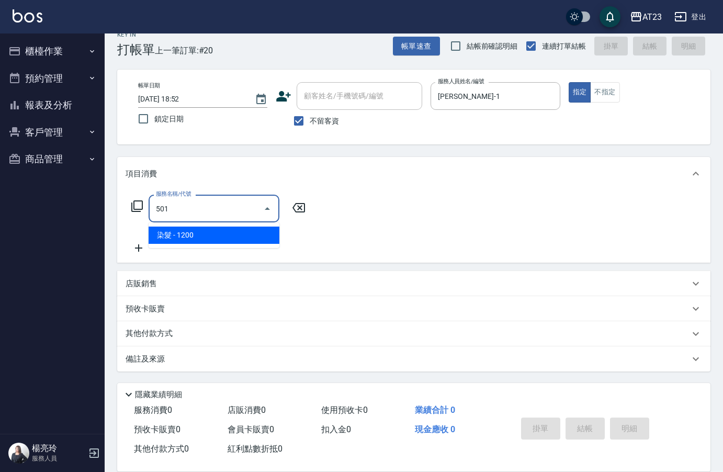
type input "染髮(501)"
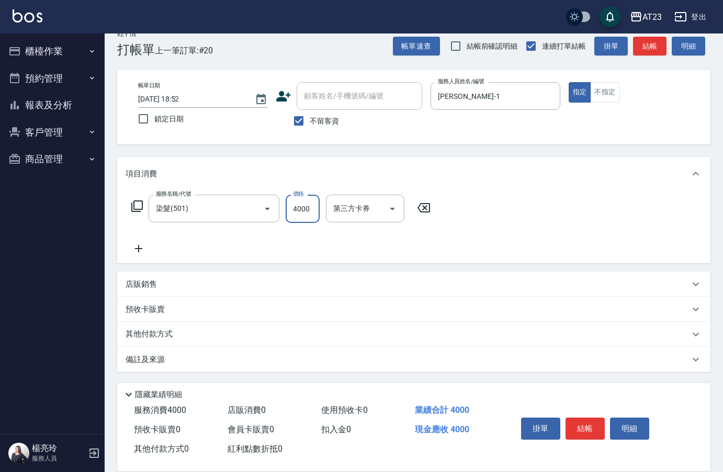
type input "4000"
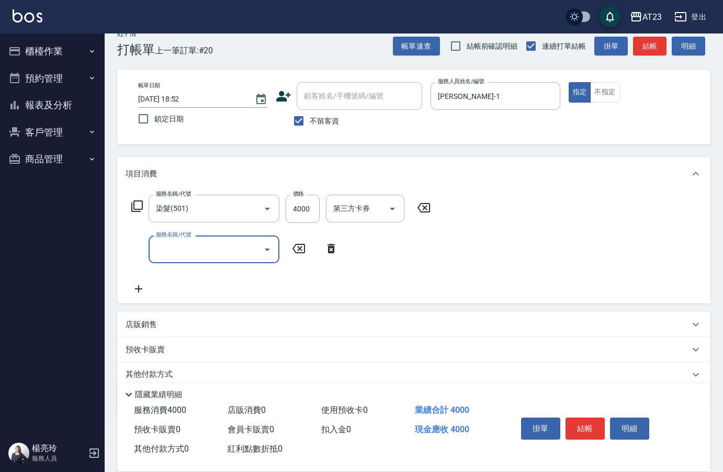
click at [141, 204] on icon at bounding box center [137, 206] width 13 height 13
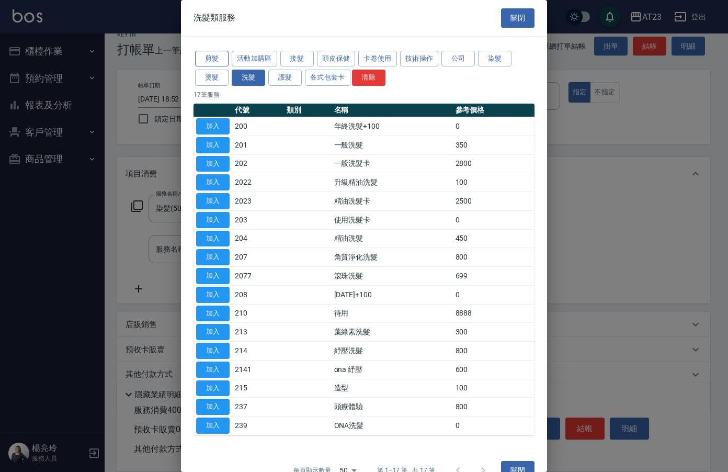
click at [220, 62] on button "剪髮" at bounding box center [211, 59] width 33 height 16
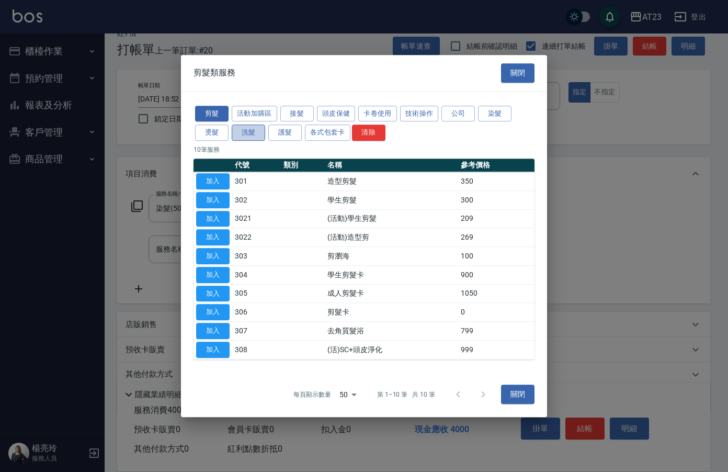
click at [252, 132] on button "洗髮" at bounding box center [248, 132] width 33 height 16
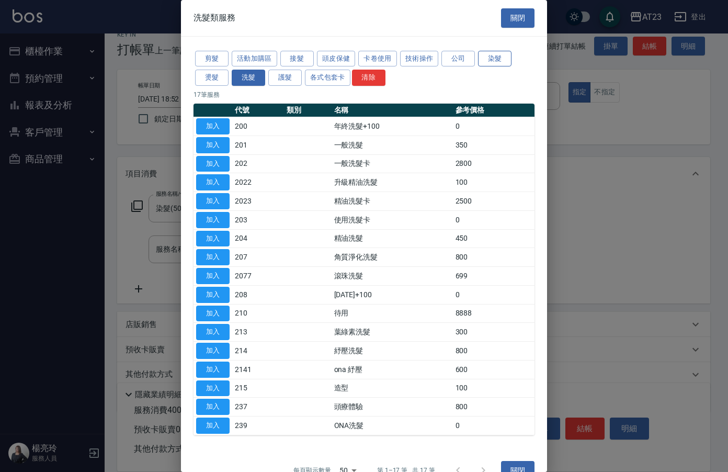
click at [503, 56] on button "染髮" at bounding box center [494, 59] width 33 height 16
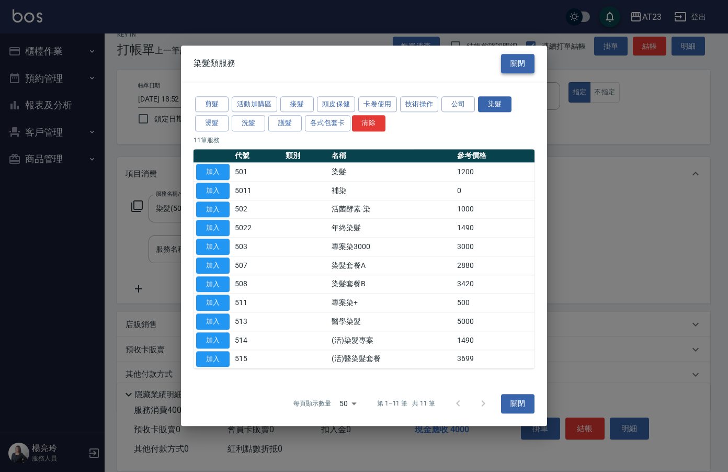
click at [532, 64] on button "關閉" at bounding box center [517, 63] width 33 height 19
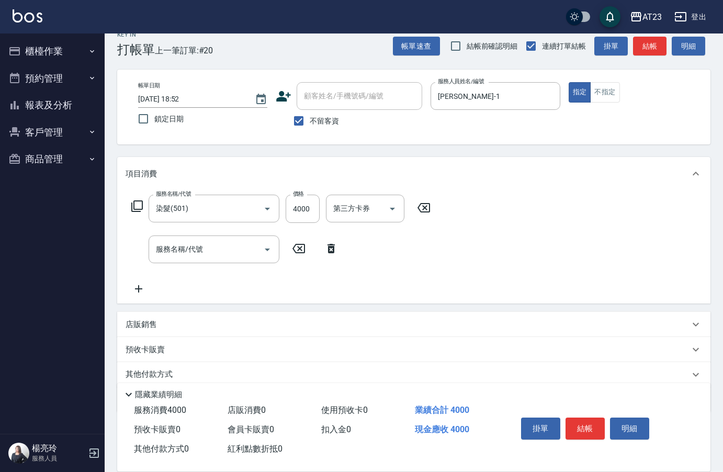
click at [136, 207] on icon at bounding box center [137, 206] width 13 height 13
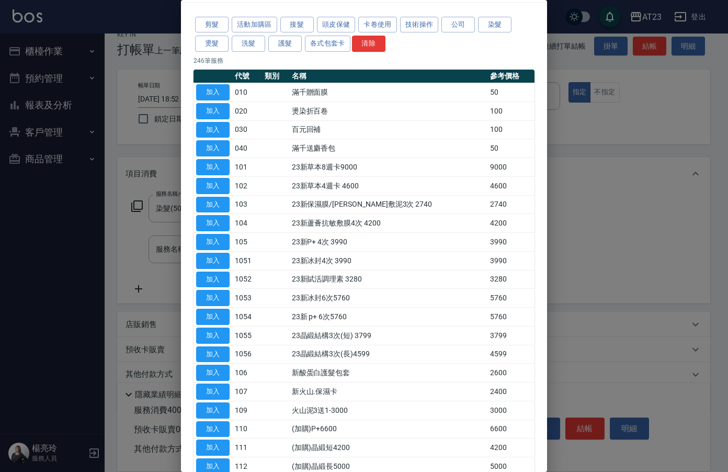
scroll to position [52, 0]
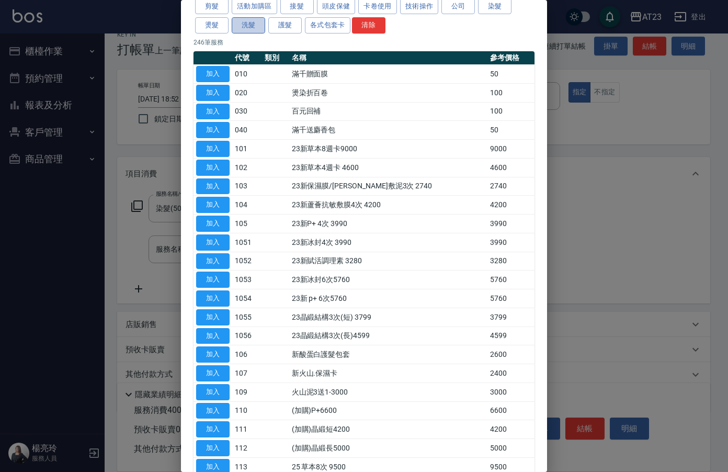
click at [253, 30] on button "洗髮" at bounding box center [248, 25] width 33 height 16
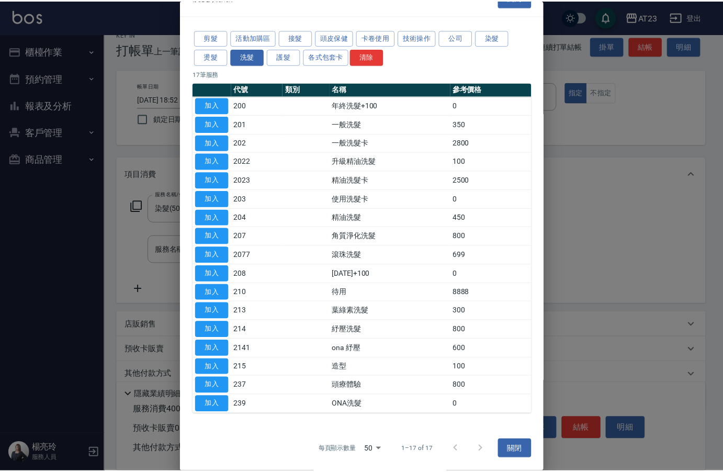
scroll to position [21, 0]
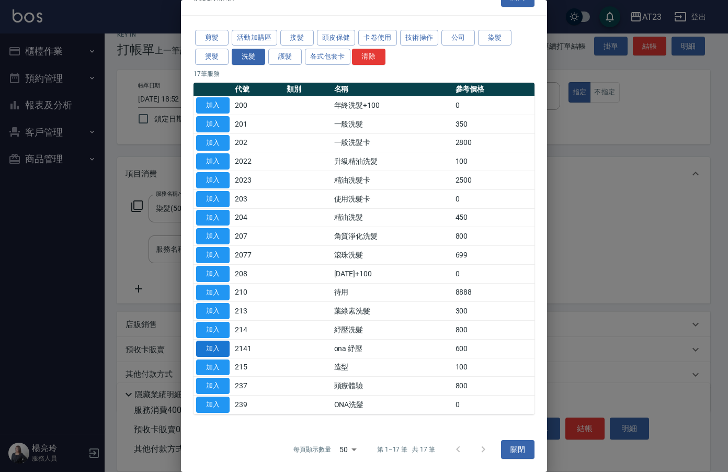
click at [220, 343] on button "加入" at bounding box center [212, 348] width 33 height 16
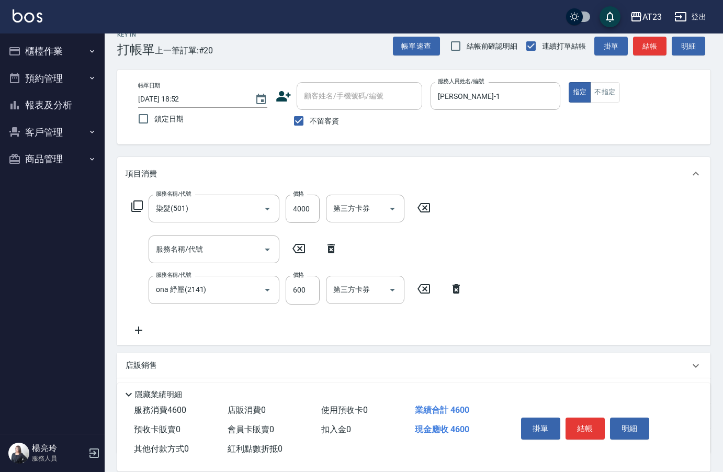
click at [329, 247] on icon at bounding box center [330, 248] width 7 height 9
type input "ona 紓壓(2141)"
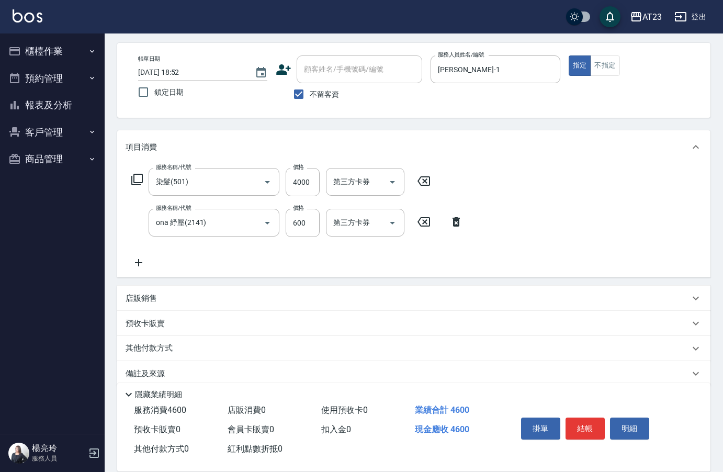
scroll to position [56, 0]
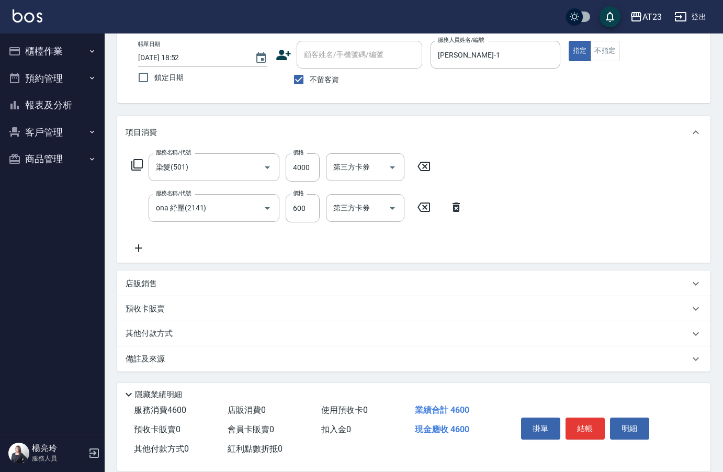
click at [166, 339] on p "其他付款方式" at bounding box center [152, 334] width 52 height 12
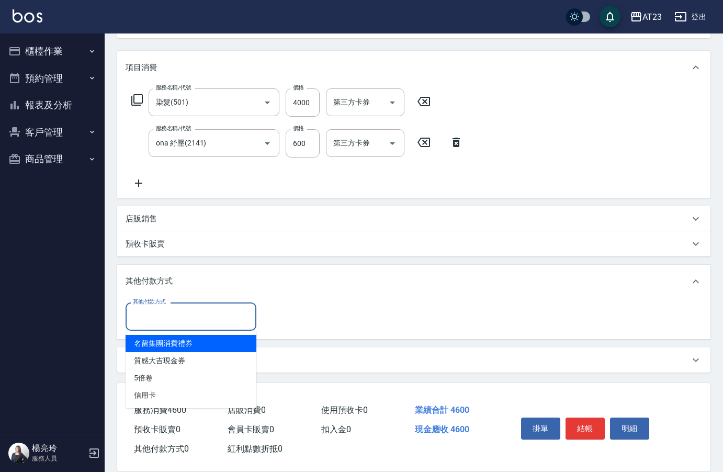
scroll to position [122, 0]
click at [159, 324] on input "其他付款方式" at bounding box center [190, 315] width 121 height 18
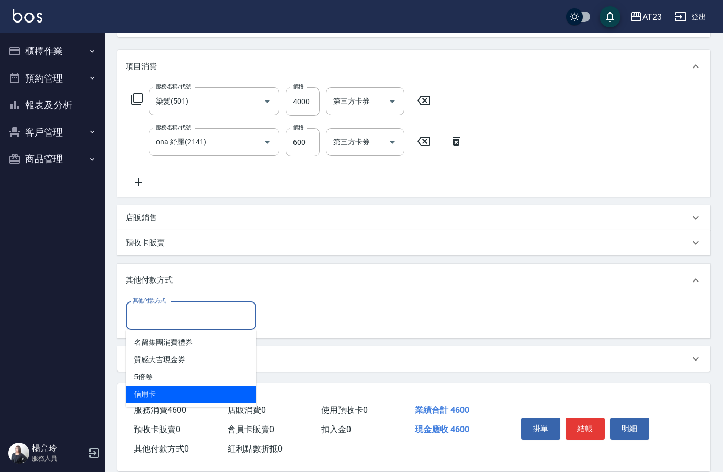
click at [153, 393] on span "信用卡" at bounding box center [191, 393] width 131 height 17
type input "信用卡"
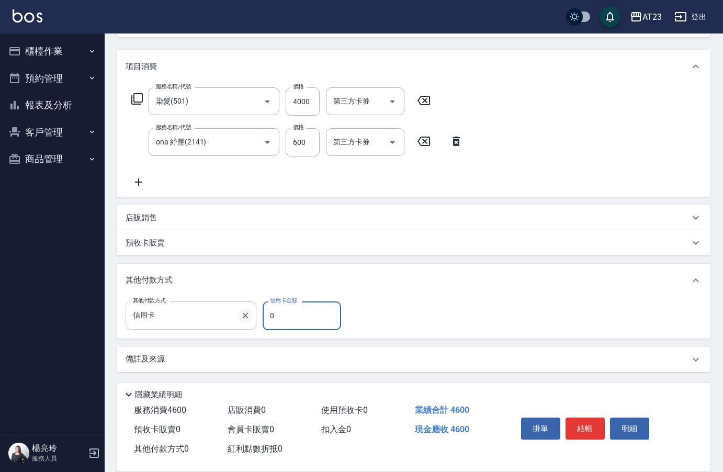
drag, startPoint x: 234, startPoint y: 315, endPoint x: 241, endPoint y: 309, distance: 8.9
click at [213, 309] on div "其他付款方式 信用卡 其他付款方式 信用卡金額 0 信用卡金額" at bounding box center [237, 315] width 222 height 28
type input "4600"
click at [584, 421] on button "結帳" at bounding box center [584, 428] width 39 height 22
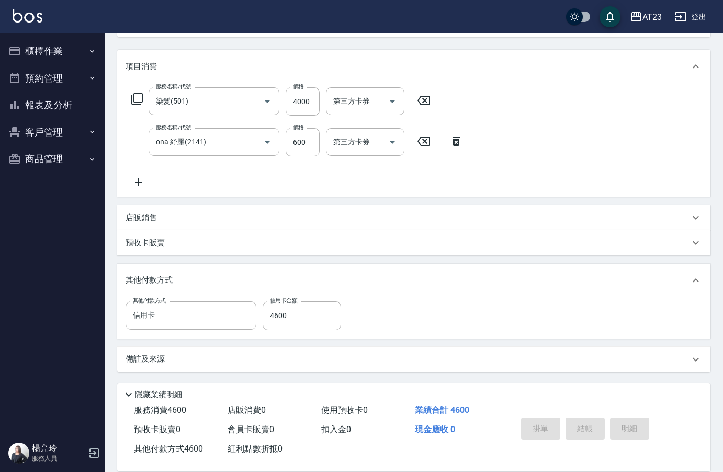
type input "2025/10/11 18:54"
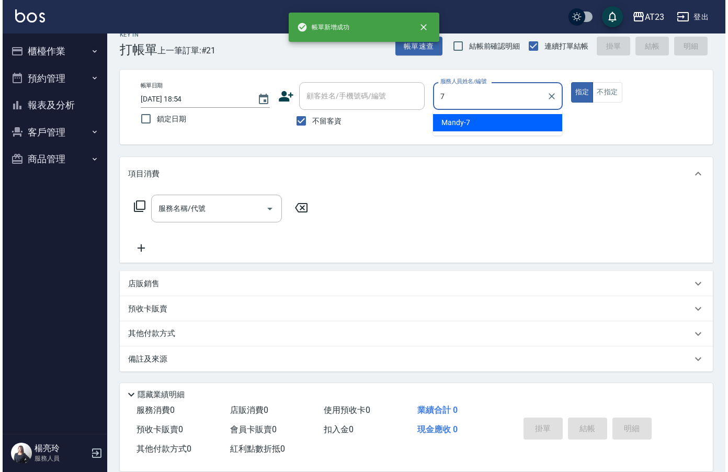
scroll to position [15, 0]
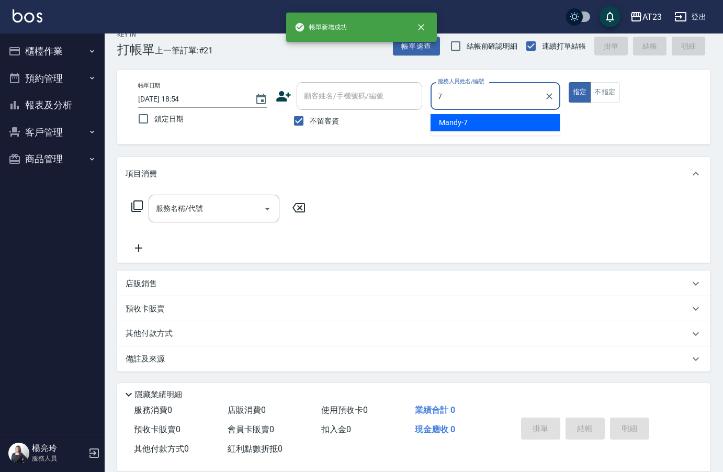
type input "Mandy-7"
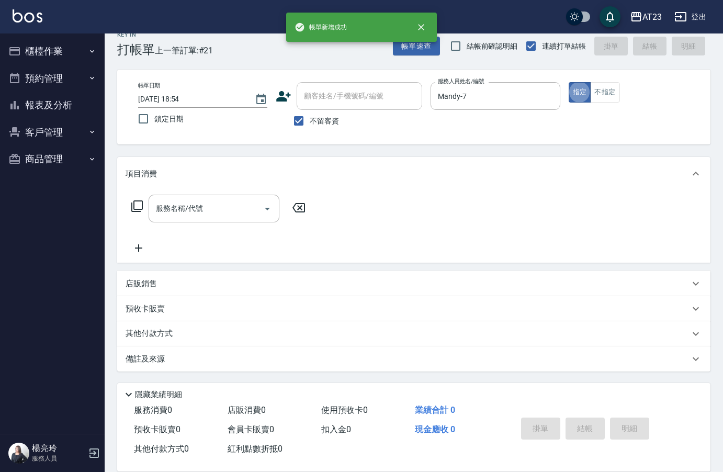
click at [139, 209] on icon at bounding box center [137, 206] width 13 height 13
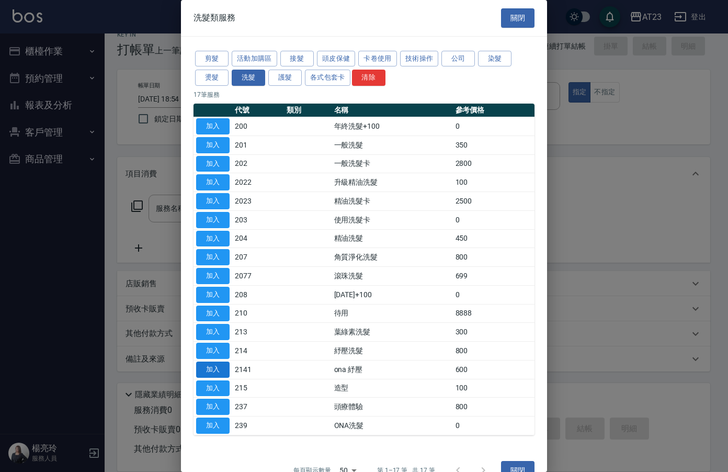
drag, startPoint x: 233, startPoint y: 360, endPoint x: 223, endPoint y: 368, distance: 12.7
click at [225, 367] on tr "加入 2141 ona 紓壓 600" at bounding box center [363, 369] width 341 height 19
click at [221, 371] on button "加入" at bounding box center [212, 369] width 33 height 16
type input "ona 紓壓(2141)"
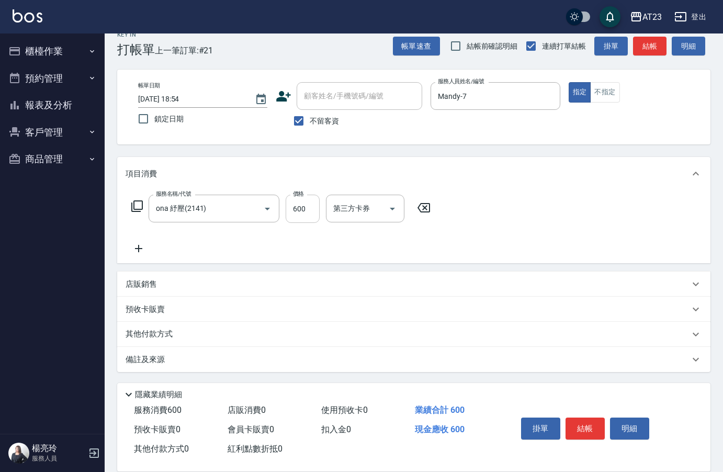
drag, startPoint x: 301, startPoint y: 215, endPoint x: 305, endPoint y: 211, distance: 5.6
click at [301, 214] on input "600" at bounding box center [303, 209] width 34 height 28
drag, startPoint x: 517, startPoint y: 247, endPoint x: 591, endPoint y: 403, distance: 172.1
click at [525, 255] on div "服務名稱/代號 ona 紓壓(2141) 服務名稱/代號 價格 600 價格 第三方卡券 第三方卡券" at bounding box center [413, 226] width 593 height 73
click at [591, 425] on button "結帳" at bounding box center [584, 428] width 39 height 22
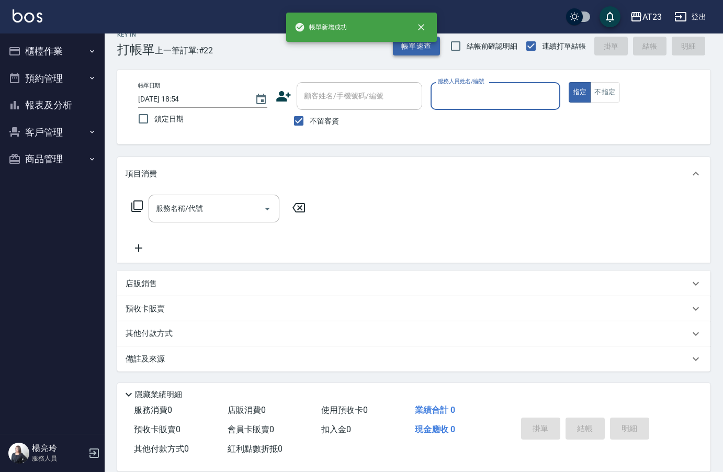
click at [421, 48] on button "帳單速查" at bounding box center [416, 46] width 47 height 19
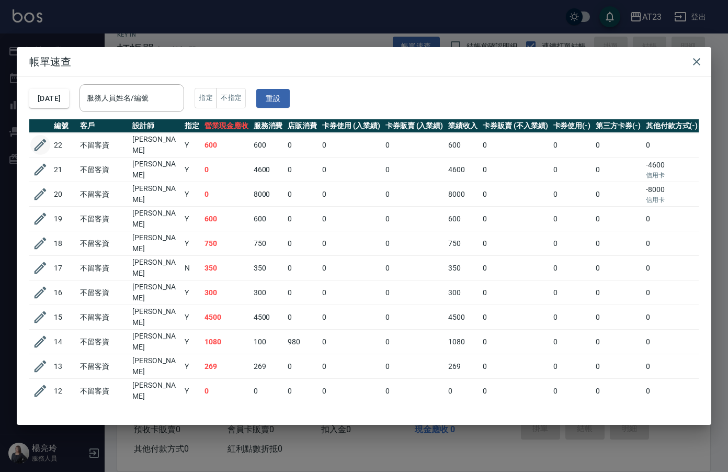
click at [42, 142] on icon "button" at bounding box center [41, 145] width 12 height 12
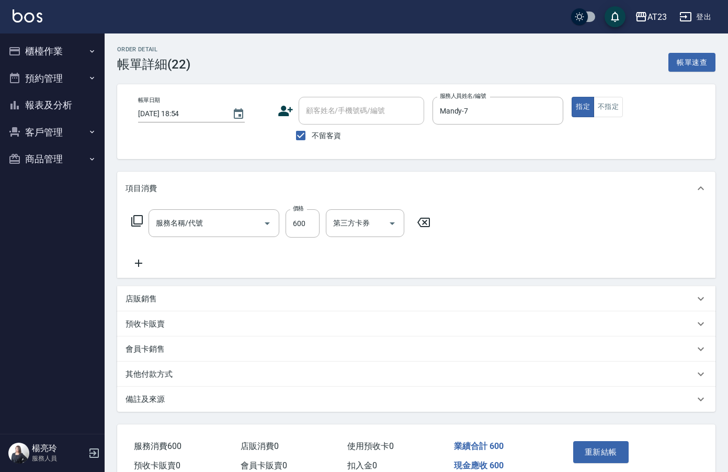
checkbox input "true"
type input "Mandy-7"
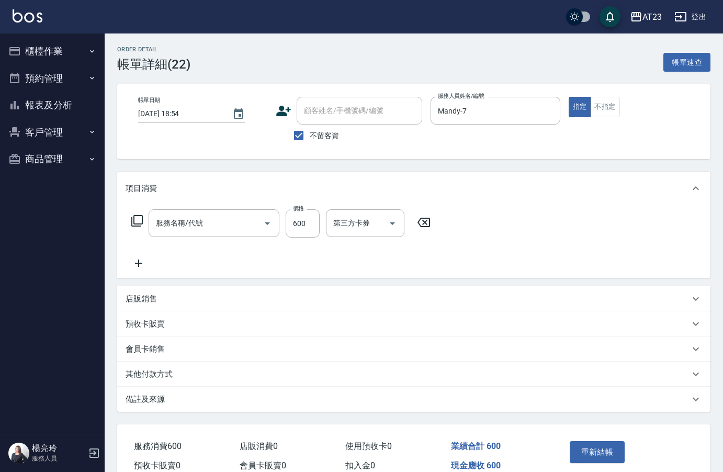
type input "ona 紓壓(2141)"
click at [173, 377] on div "其他付款方式" at bounding box center [408, 374] width 564 height 11
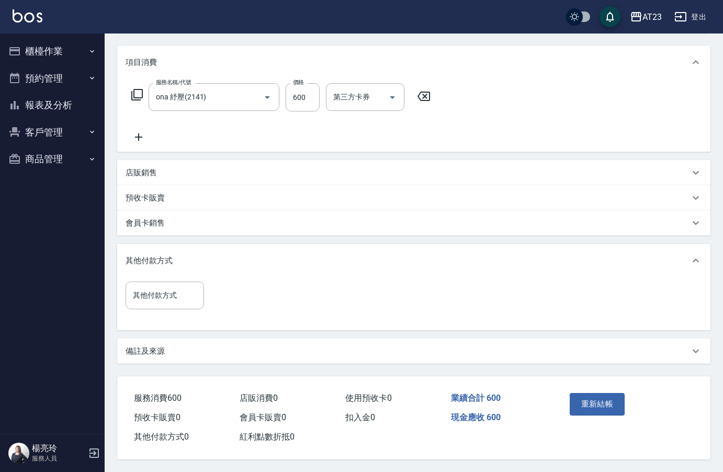
scroll to position [130, 0]
click at [153, 284] on div "其他付款方式 其他付款方式" at bounding box center [165, 295] width 78 height 28
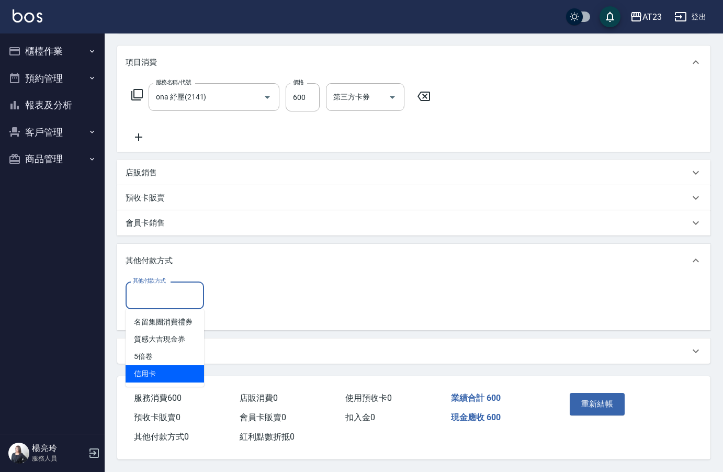
click at [176, 373] on span "信用卡" at bounding box center [165, 373] width 78 height 17
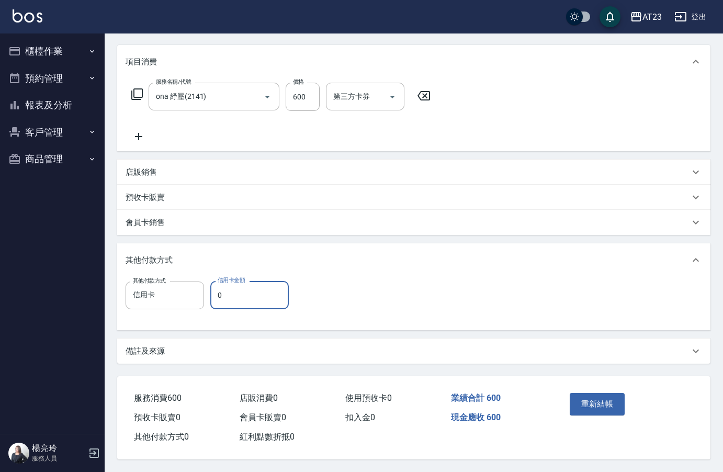
type input "信用卡0"
type input "0"
type input "信用卡"
click at [251, 294] on input "0" at bounding box center [249, 295] width 78 height 28
type input "600"
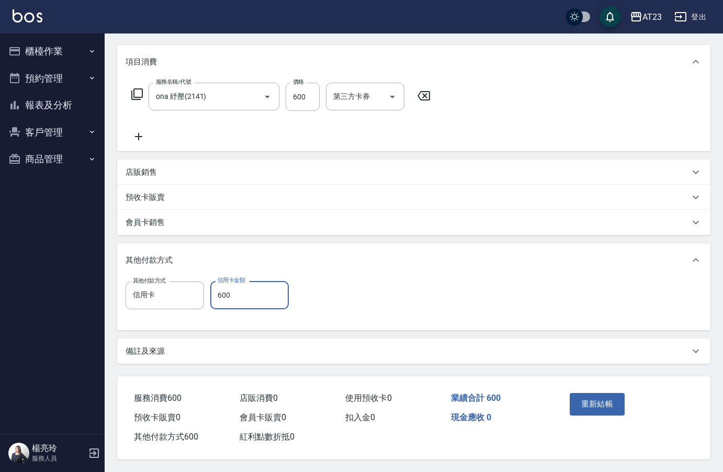
click at [613, 413] on div "重新結帳" at bounding box center [595, 411] width 60 height 45
click at [613, 402] on button "重新結帳" at bounding box center [596, 404] width 55 height 22
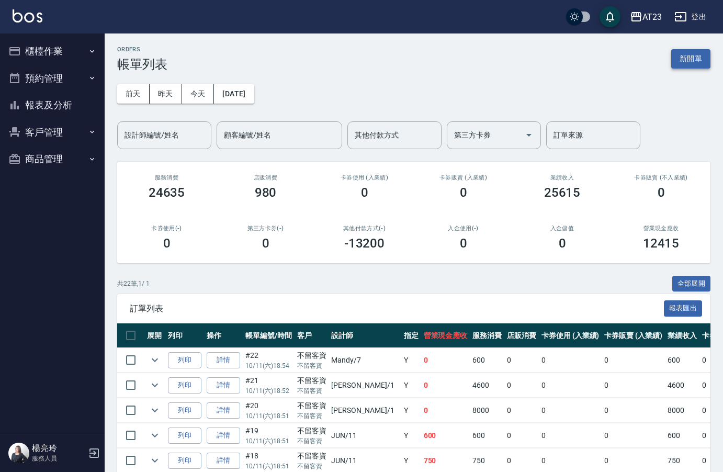
click at [696, 64] on button "新開單" at bounding box center [690, 58] width 39 height 19
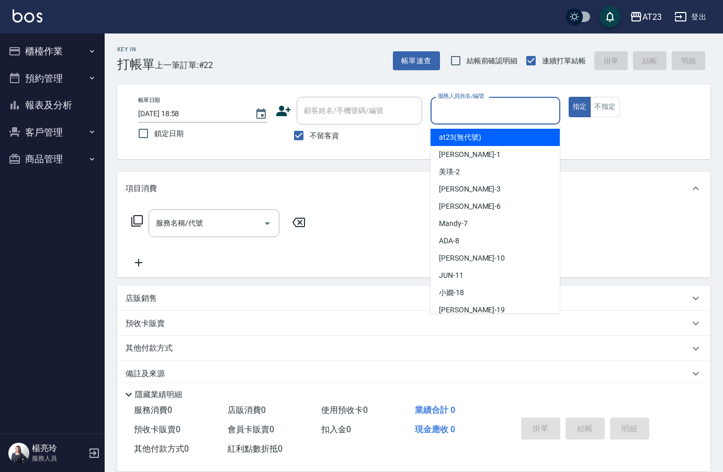
click at [475, 117] on input "服務人員姓名/編號" at bounding box center [495, 110] width 120 height 18
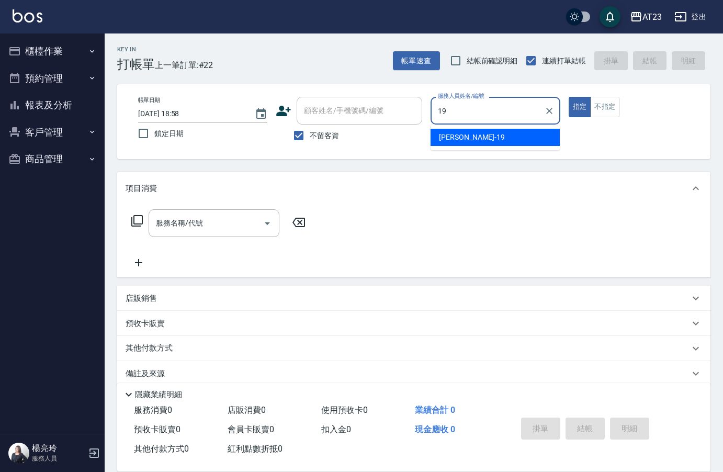
type input "亮亮-19"
type button "true"
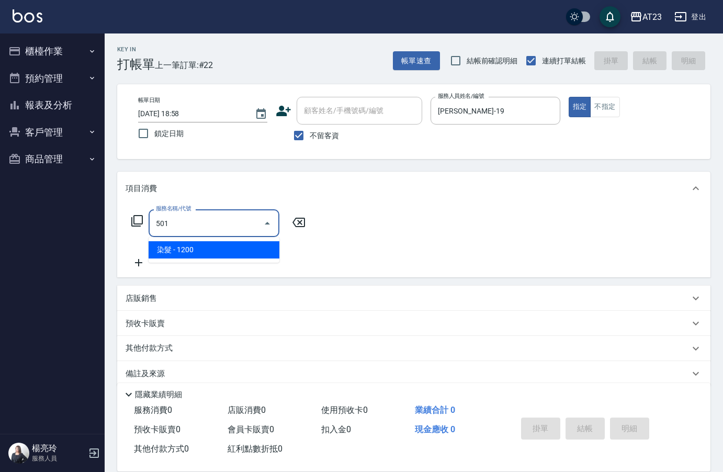
type input "染髮(501)"
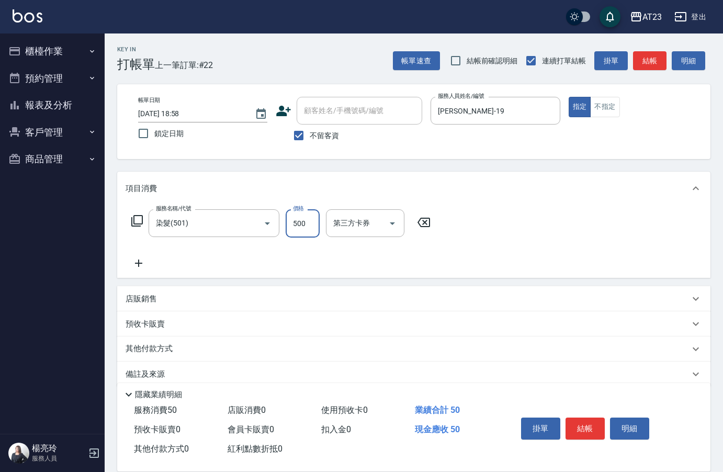
type input "500"
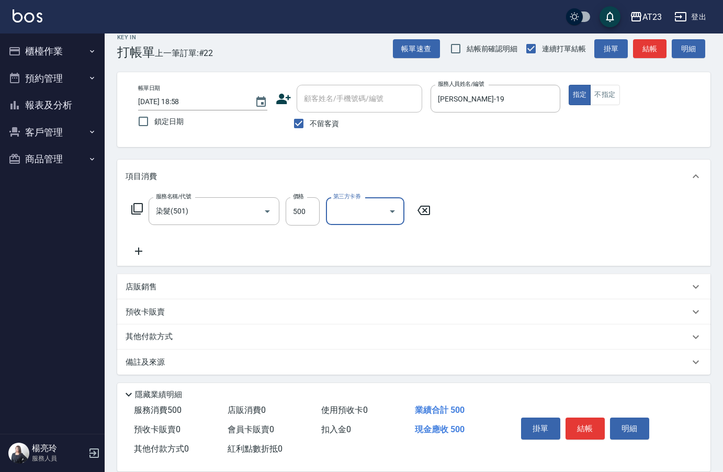
scroll to position [15, 0]
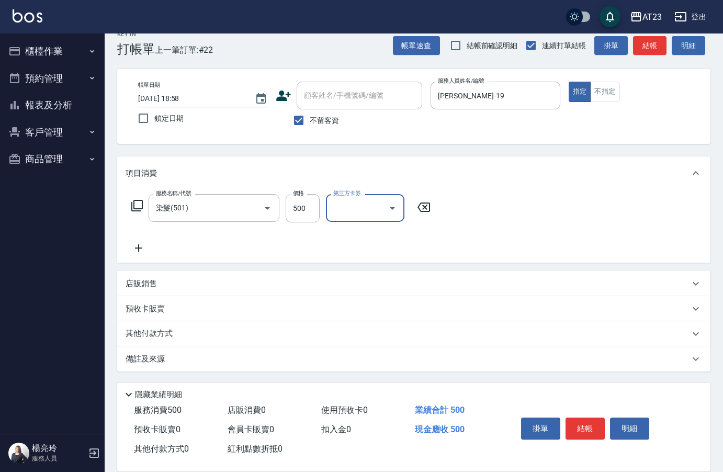
click at [152, 340] on div "其他付款方式" at bounding box center [413, 333] width 593 height 25
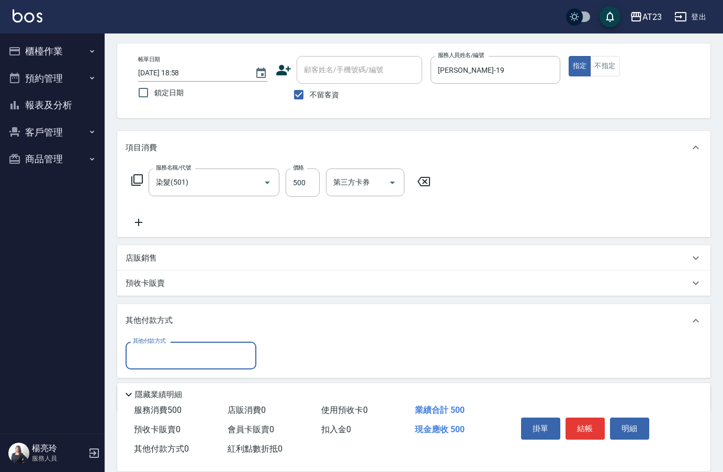
scroll to position [0, 0]
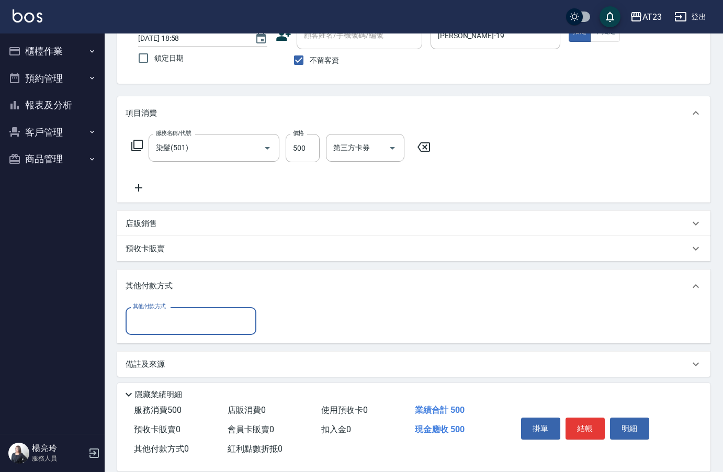
click at [154, 323] on input "其他付款方式" at bounding box center [190, 321] width 121 height 18
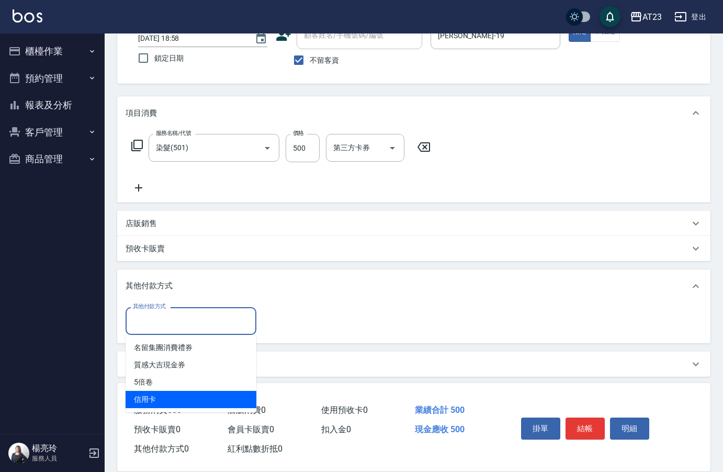
click at [178, 402] on span "信用卡" at bounding box center [191, 399] width 131 height 17
type input "信用卡"
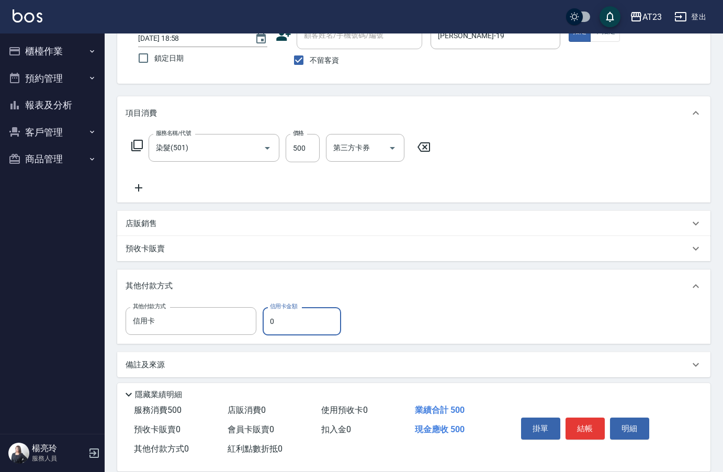
drag, startPoint x: 285, startPoint y: 329, endPoint x: 278, endPoint y: 330, distance: 7.0
click at [279, 330] on input "0" at bounding box center [302, 321] width 78 height 28
drag, startPoint x: 292, startPoint y: 309, endPoint x: 237, endPoint y: 307, distance: 55.5
click at [237, 307] on div "其他付款方式 信用卡 其他付款方式 信用卡金額 0 信用卡金額" at bounding box center [237, 321] width 222 height 28
drag, startPoint x: 294, startPoint y: 318, endPoint x: 269, endPoint y: 320, distance: 25.1
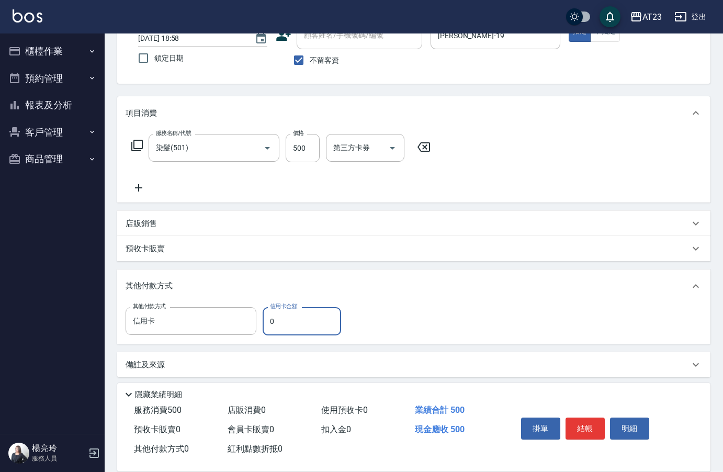
click at [269, 320] on input "0" at bounding box center [302, 321] width 78 height 28
type input "500"
click at [586, 426] on button "結帳" at bounding box center [584, 428] width 39 height 22
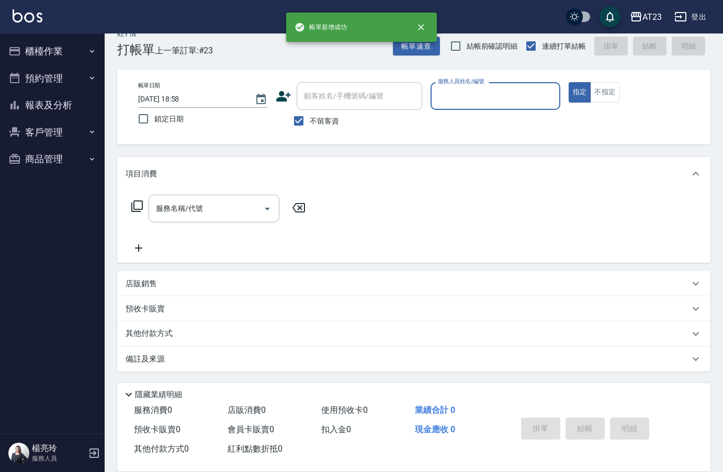
scroll to position [15, 0]
type input "ADA-8"
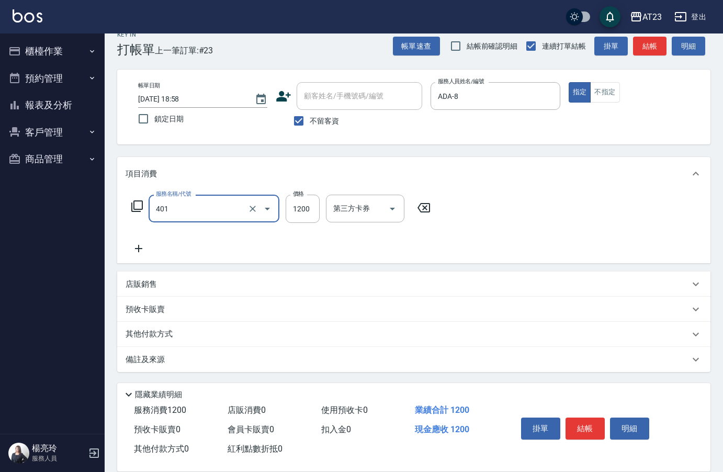
type input "燙髮(401)"
type input "1800"
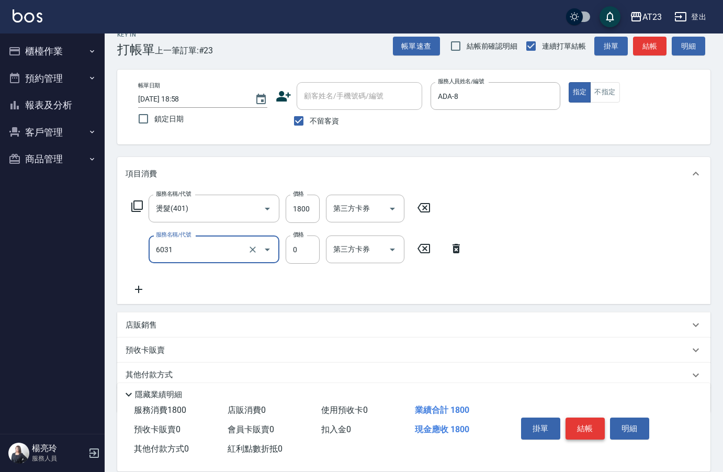
type input "P+卡(6031)"
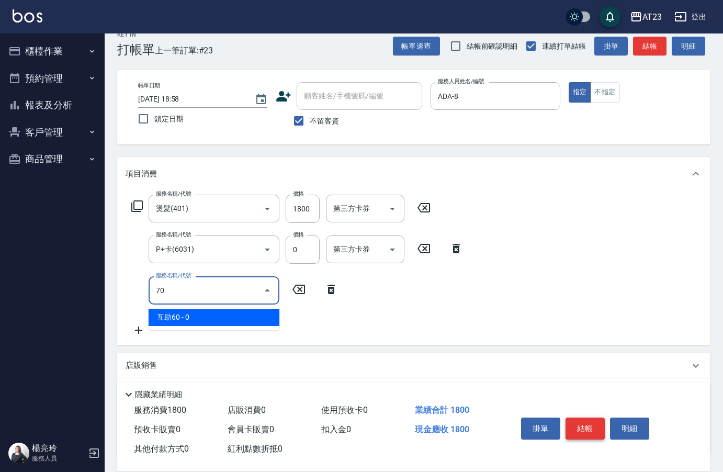
type input "7"
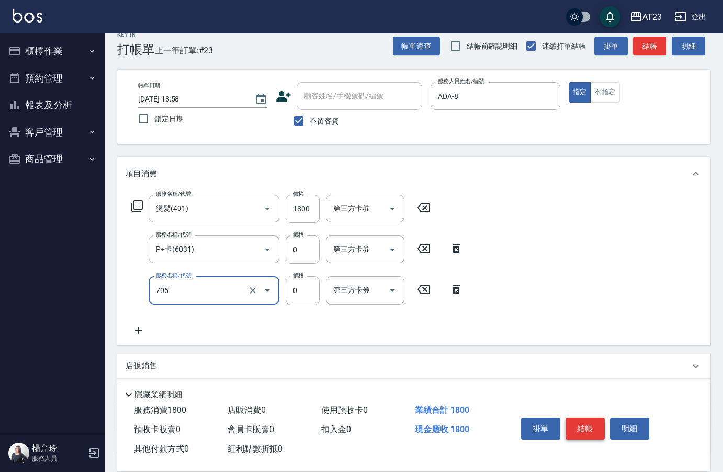
type input "互助50(705)"
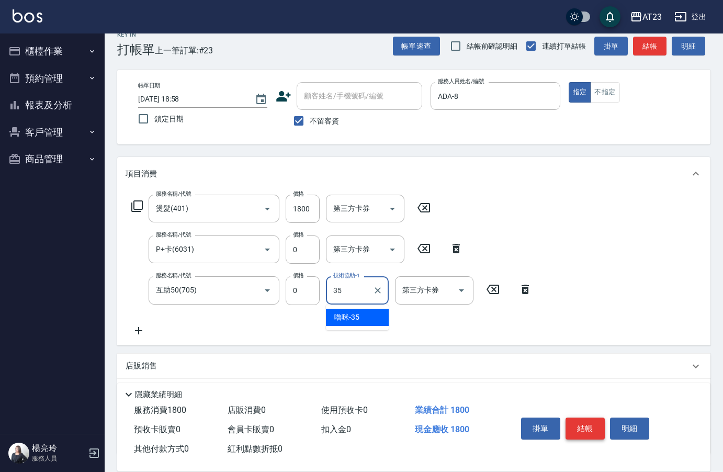
type input "嚕咪-35"
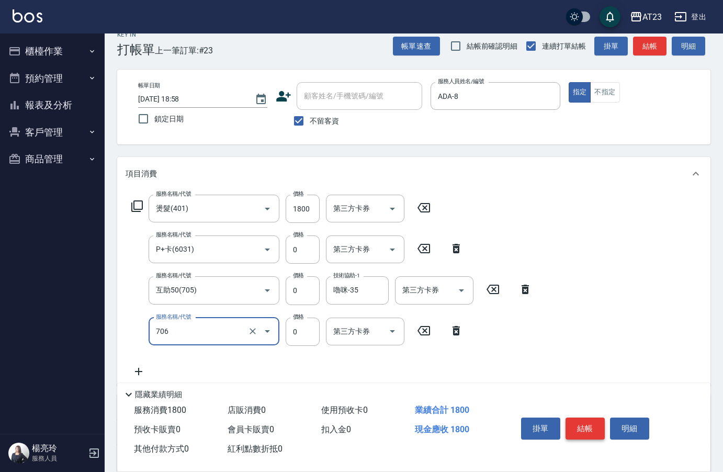
type input "互助60(706)"
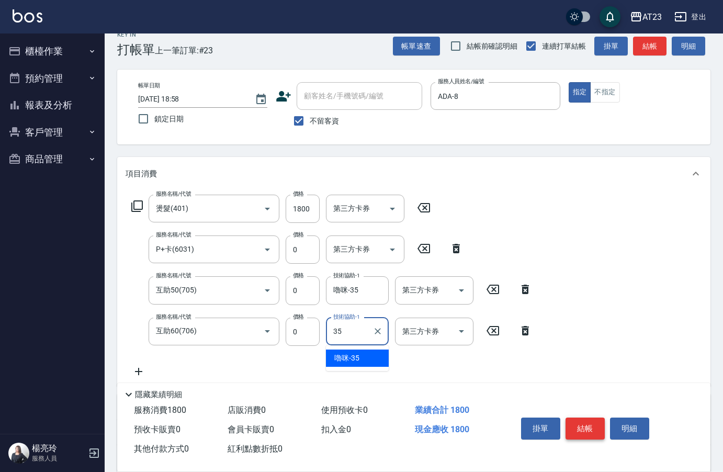
type input "嚕咪-35"
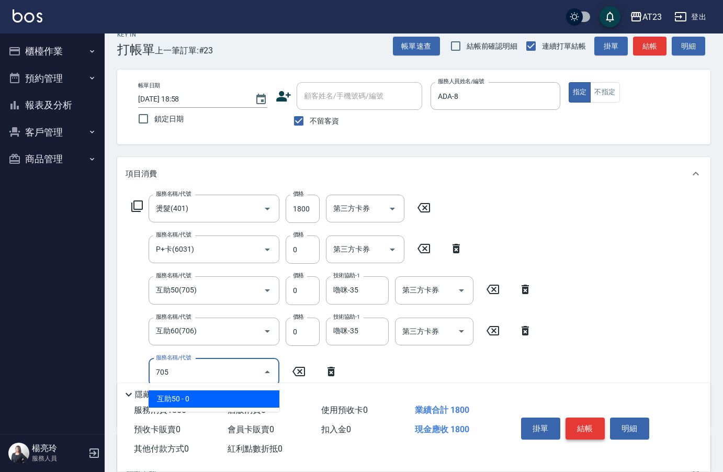
scroll to position [119, 0]
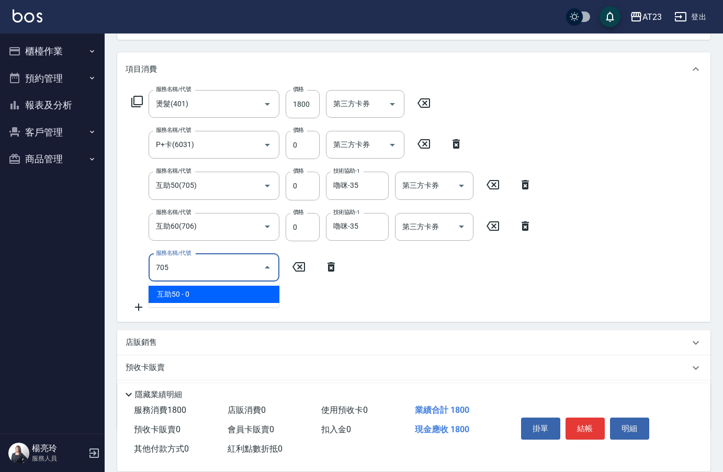
type input "705"
drag, startPoint x: 122, startPoint y: 229, endPoint x: 128, endPoint y: 230, distance: 6.4
click at [123, 230] on div "服務名稱/代號 燙髮(401) 服務名稱/代號 價格 1800 價格 第三方卡券 第三方卡券 服務名稱/代號 P+卡(6031) 服務名稱/代號 價格 0 價…" at bounding box center [413, 204] width 593 height 236
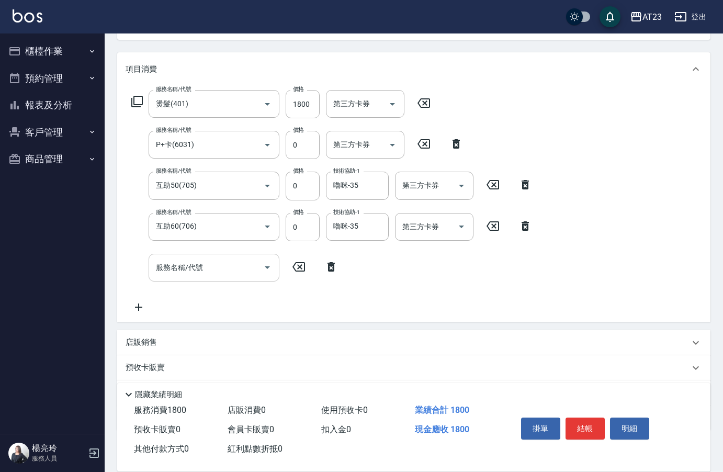
click at [213, 276] on input "服務名稱/代號" at bounding box center [206, 267] width 106 height 18
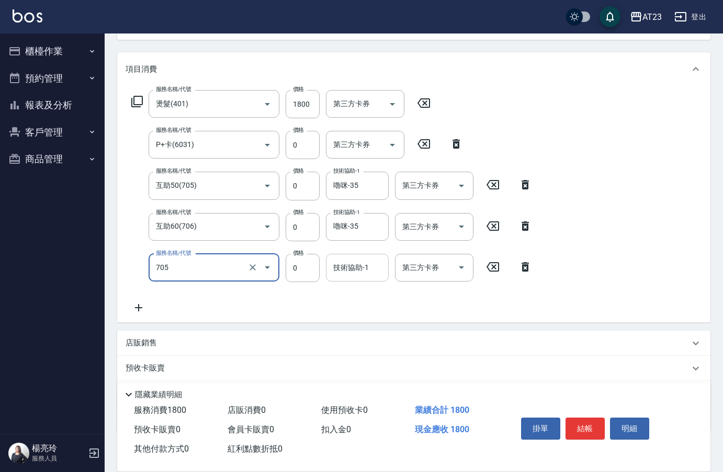
click at [346, 268] on div "技術協助-1 技術協助-1" at bounding box center [357, 268] width 63 height 28
type input "互助50(705)"
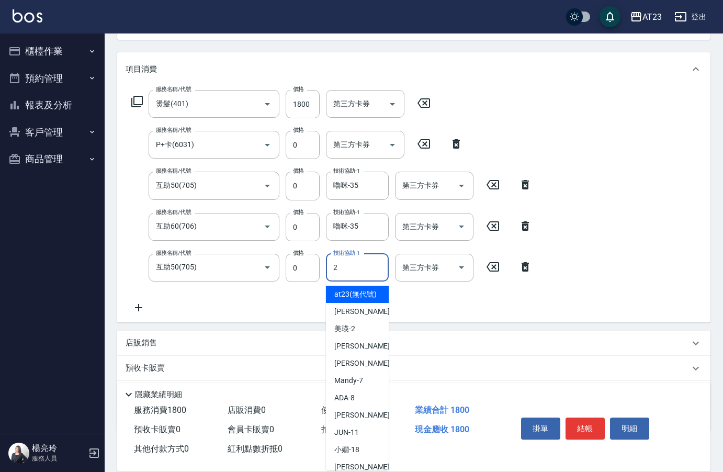
type input "23"
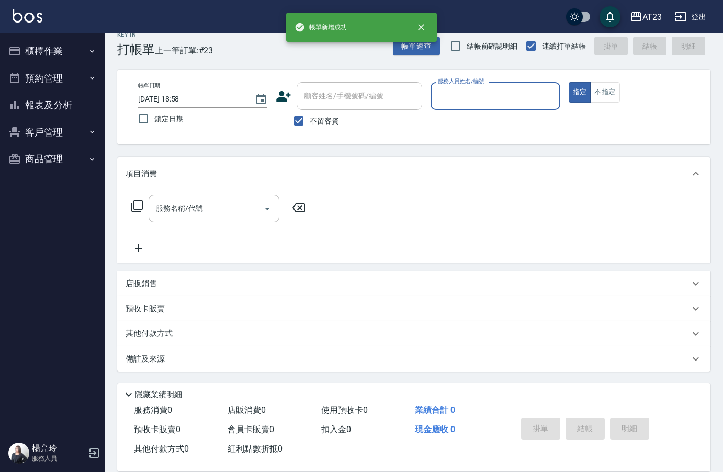
scroll to position [15, 0]
click at [458, 93] on input "服務人員姓名/編號" at bounding box center [495, 96] width 120 height 18
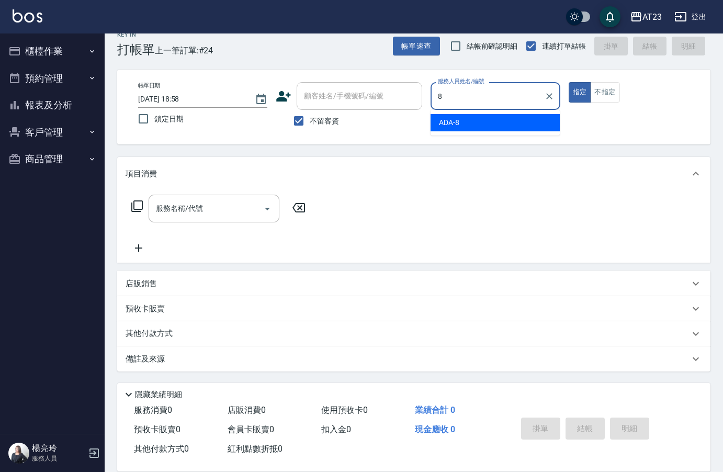
type input "ADA-8"
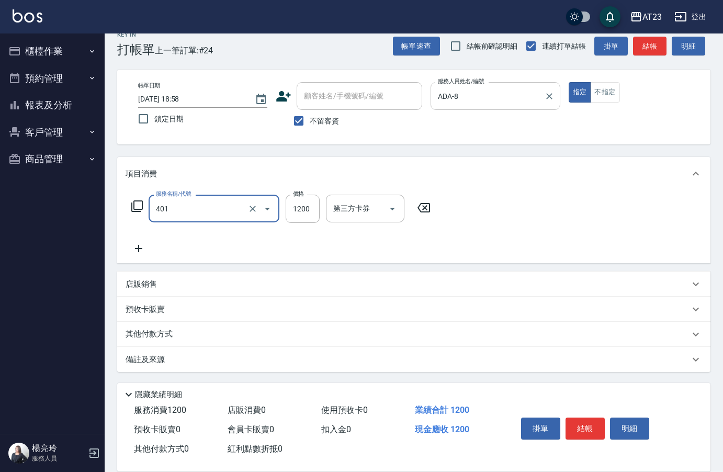
type input "燙髮(401)"
type input "1800"
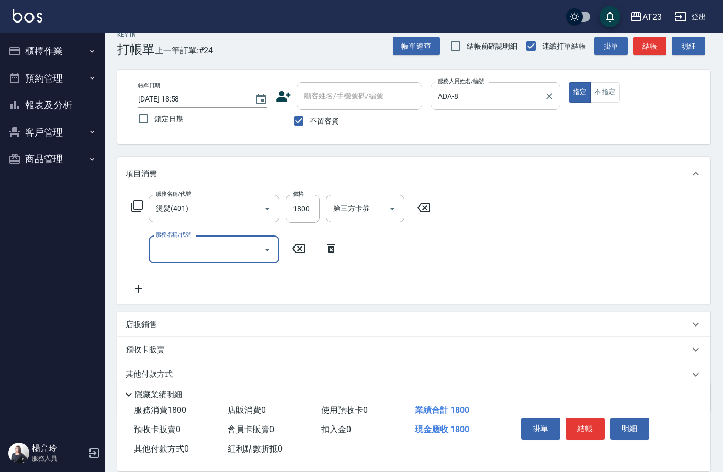
type input "9"
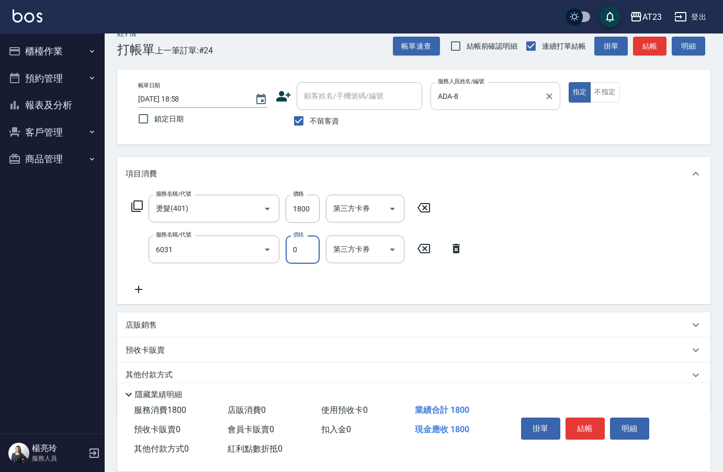
type input "P+卡(6031)"
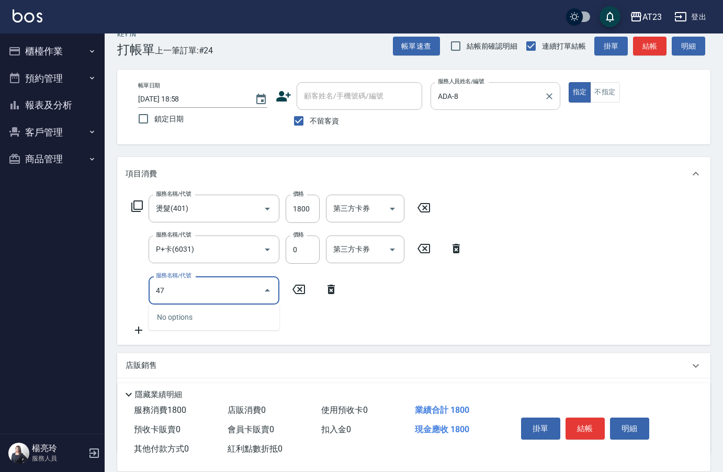
type input "4"
type input "互助110(711)"
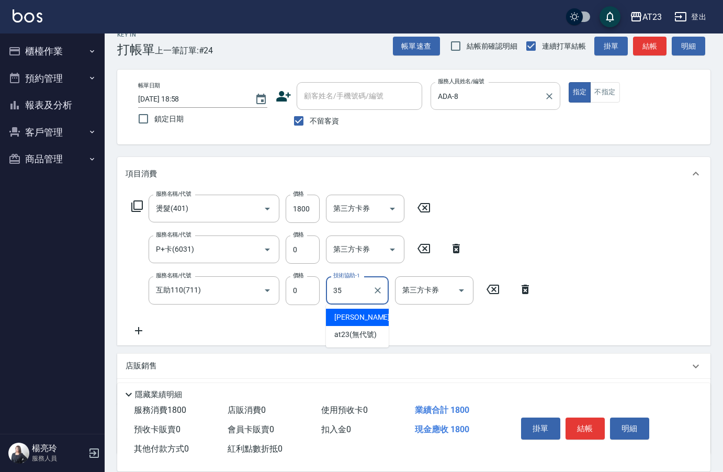
type input "嚕咪-35"
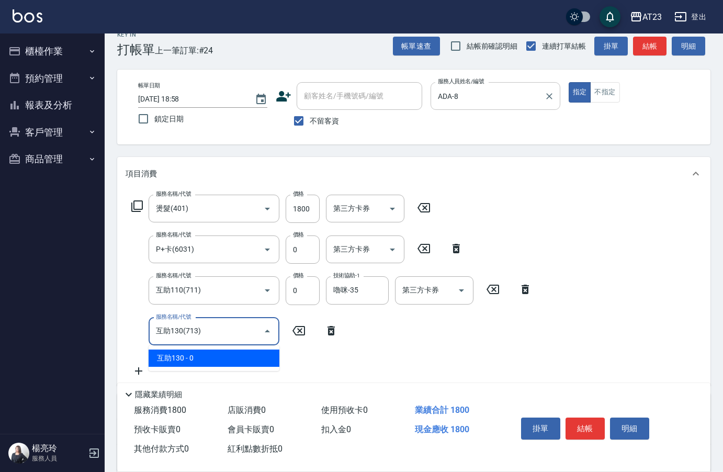
type input "互助130(713)"
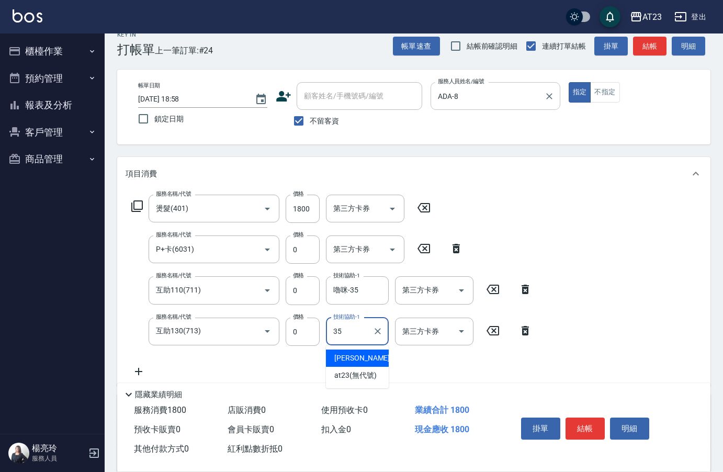
type input "嚕咪-35"
click at [593, 430] on button "結帳" at bounding box center [584, 428] width 39 height 22
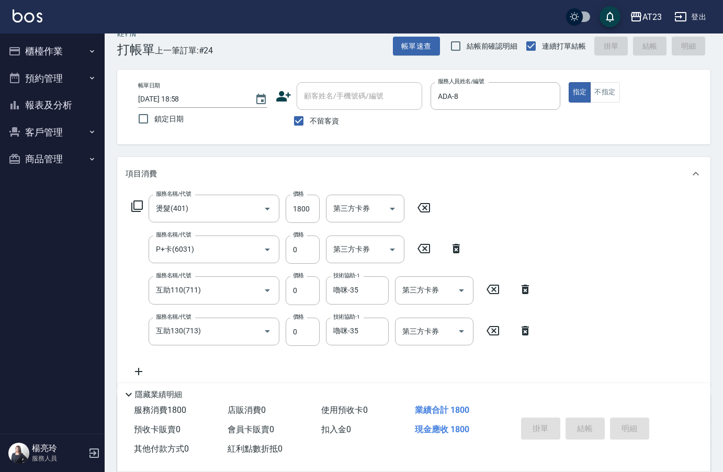
type input "2025/10/11 18:59"
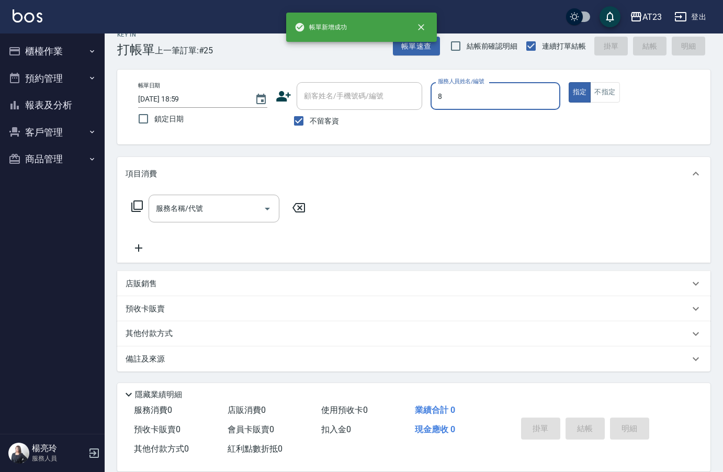
type input "ADA-8"
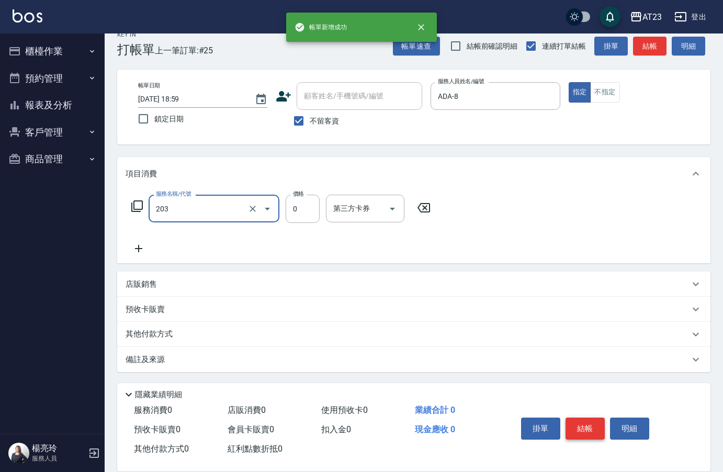
type input "使用洗髮卡(203)"
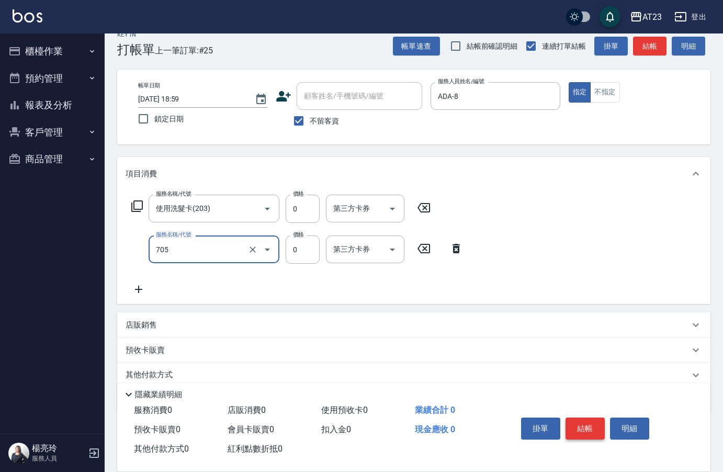
type input "互助50(705)"
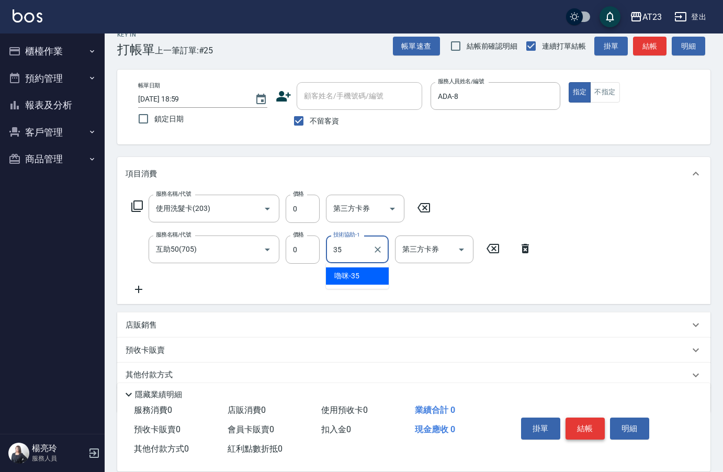
type input "嚕咪-35"
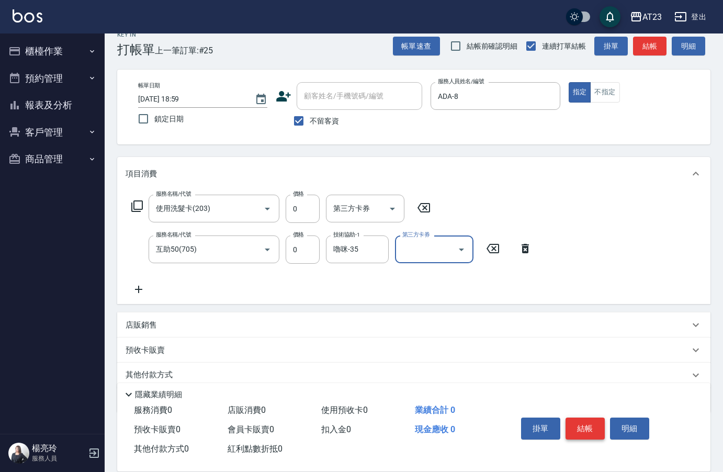
click at [593, 430] on button "結帳" at bounding box center [584, 428] width 39 height 22
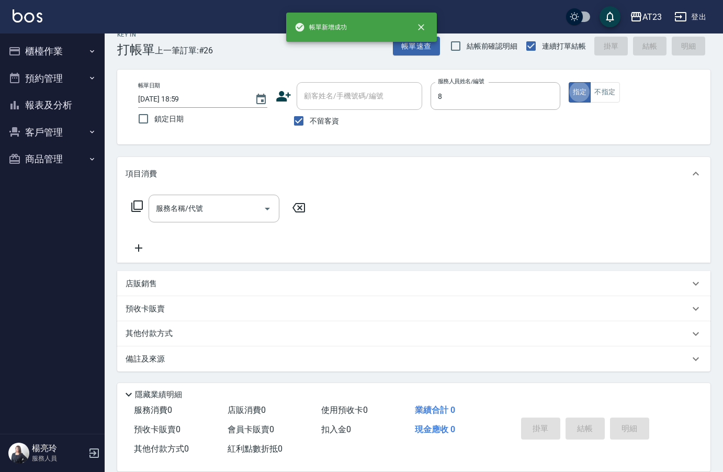
type input "ADA-8"
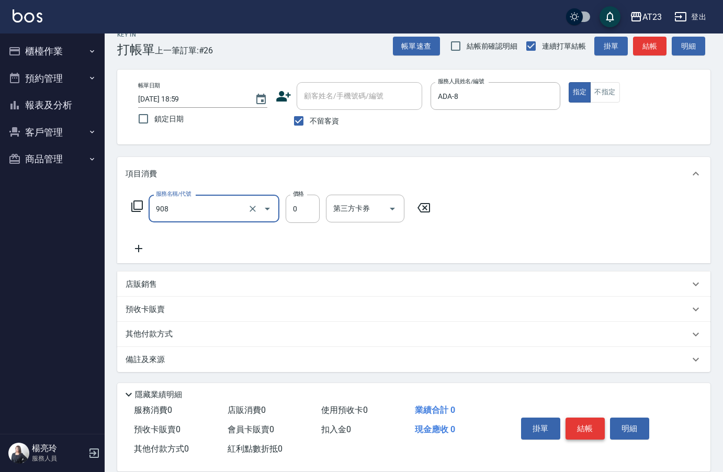
type input "保養保濕卡(908)"
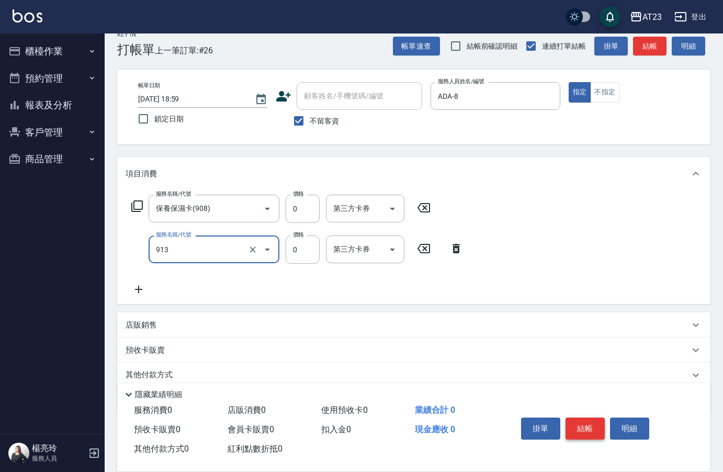
type input "蘆薈卡(913)"
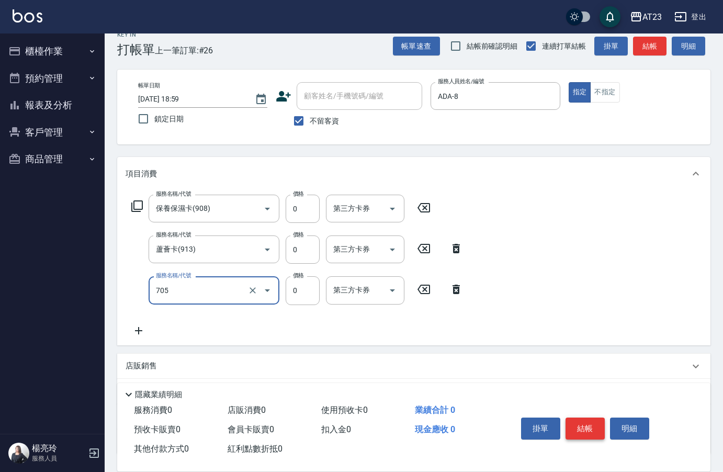
type input "互助50(705)"
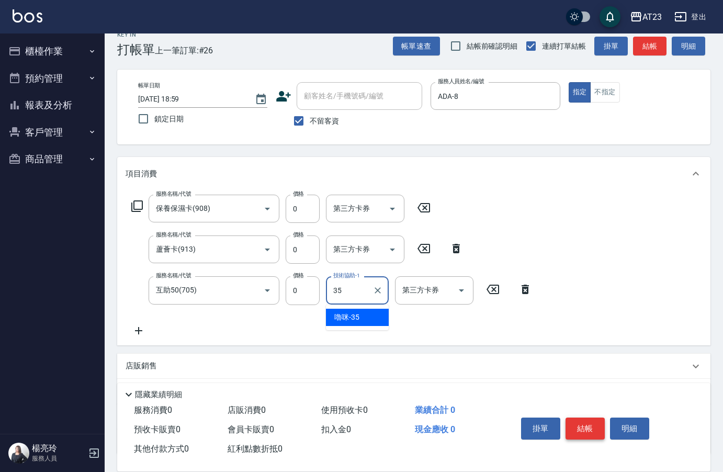
type input "嚕咪-35"
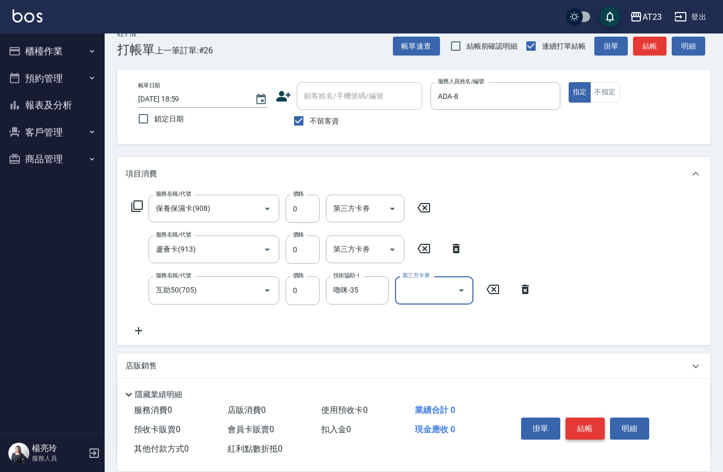
click at [593, 430] on button "結帳" at bounding box center [584, 428] width 39 height 22
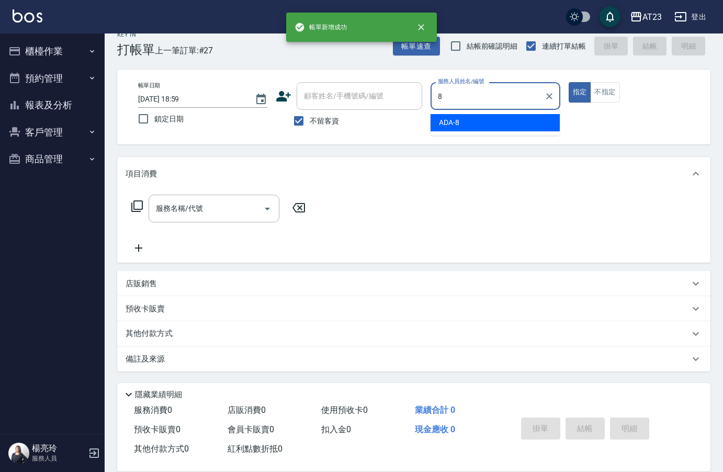
type input "ADA-8"
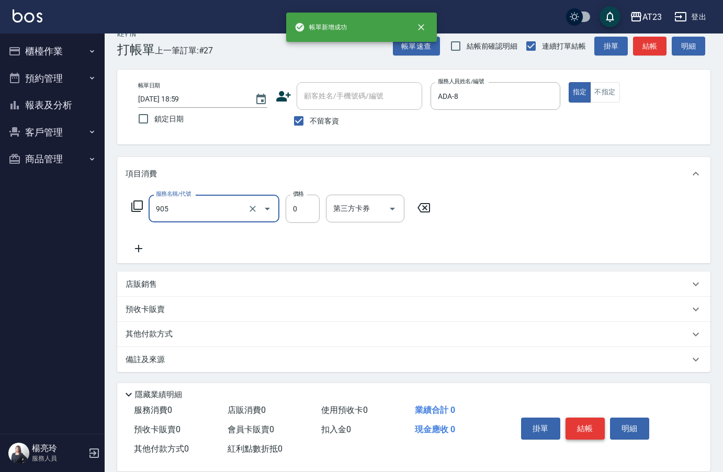
type input "頭皮卡使用(905)"
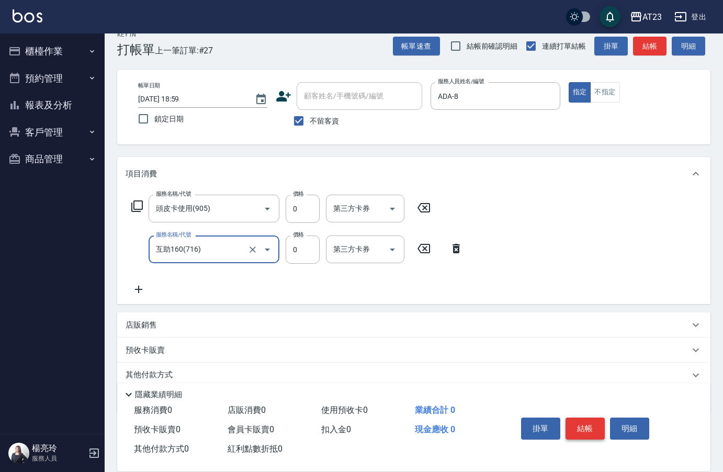
type input "互助160(716)"
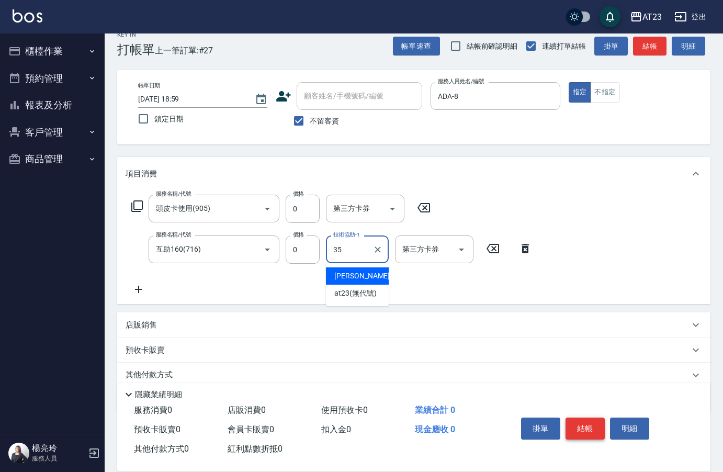
type input "嚕咪-35"
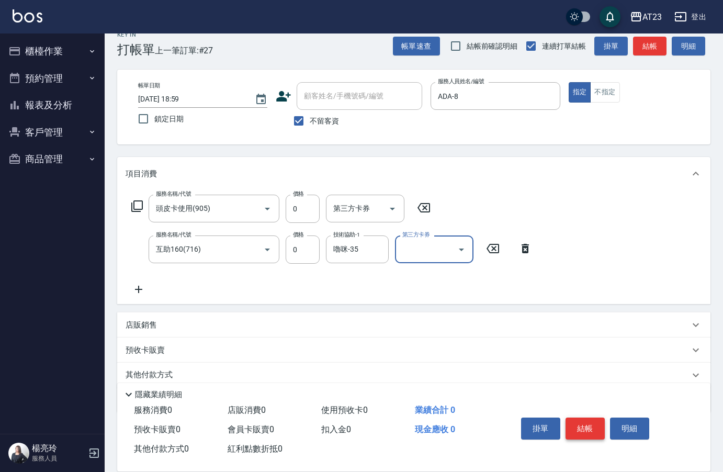
click at [592, 431] on button "結帳" at bounding box center [584, 428] width 39 height 22
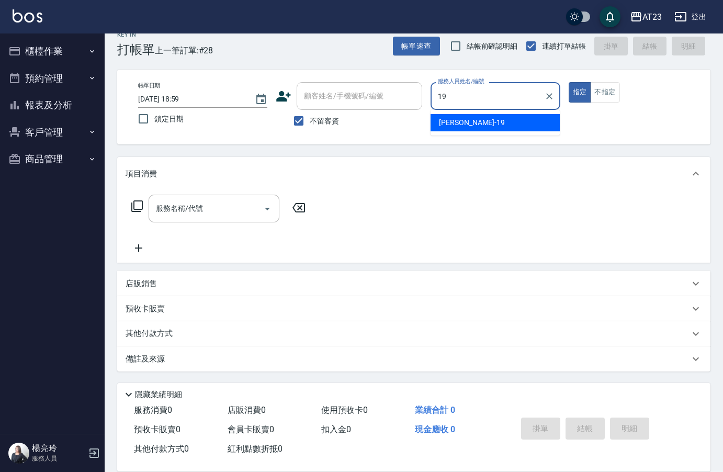
type input "亮亮-19"
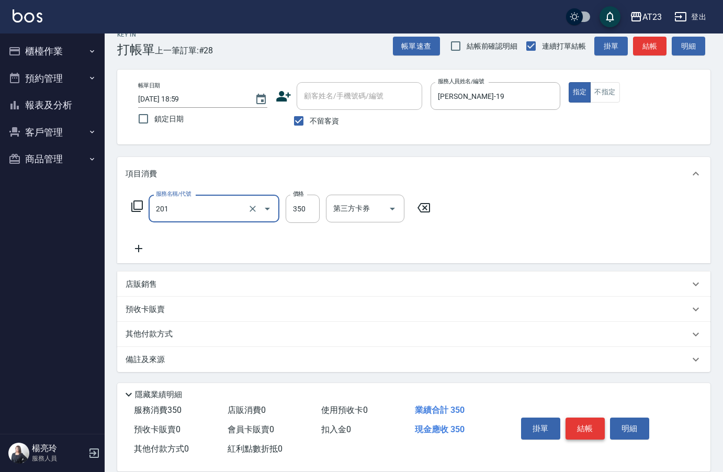
type input "一般洗髮(201)"
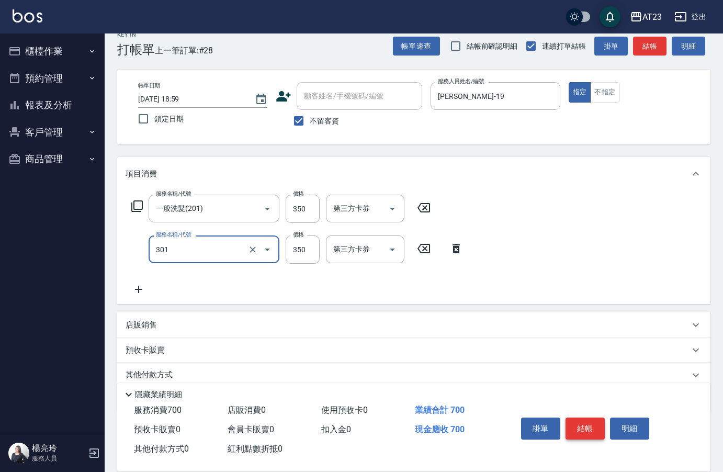
type input "造型剪髮(301)"
click at [599, 422] on button "結帳" at bounding box center [584, 428] width 39 height 22
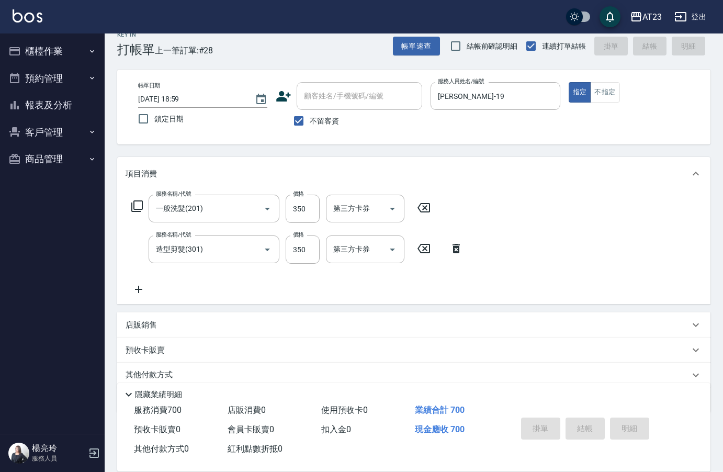
type input "2025/10/11 19:00"
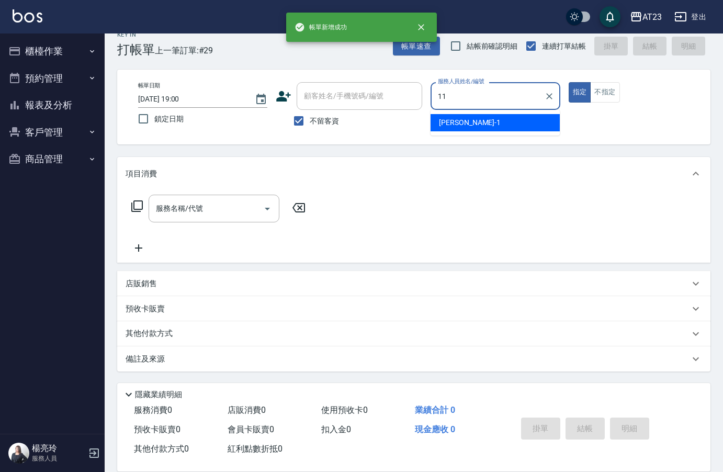
type input "JUN-11"
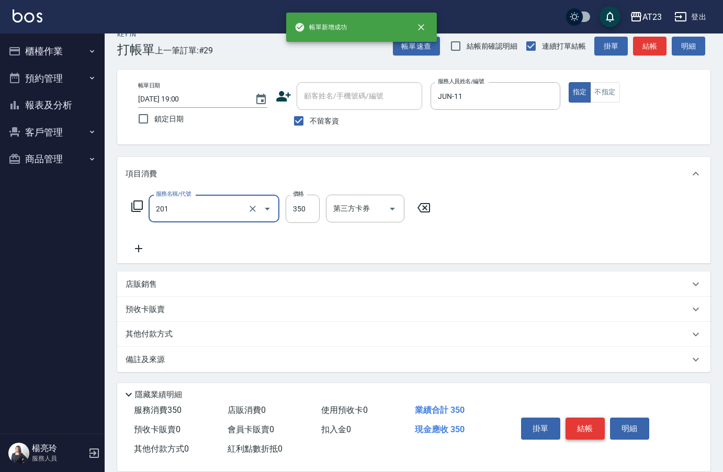
type input "一般洗髮(201)"
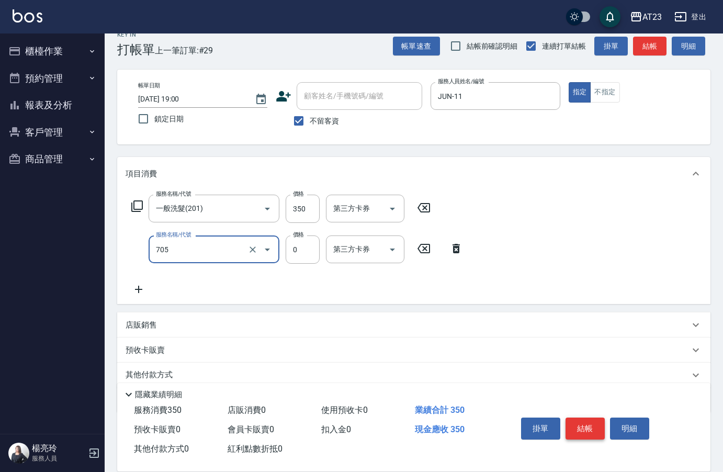
type input "互助50(705)"
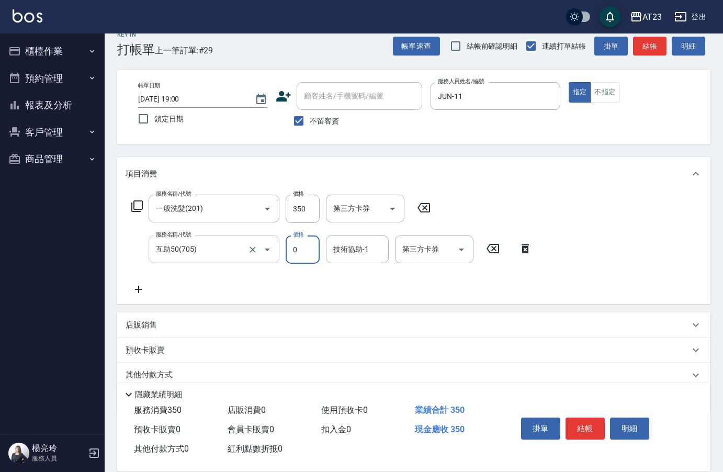
click at [235, 259] on div "互助50(705) 服務名稱/代號" at bounding box center [214, 249] width 131 height 28
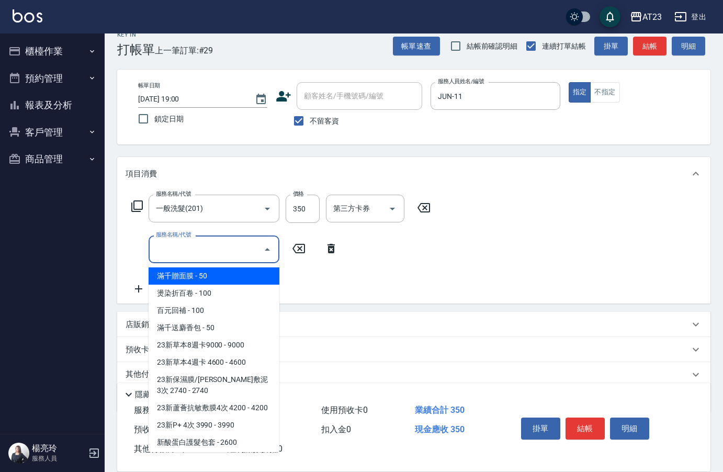
type input "0"
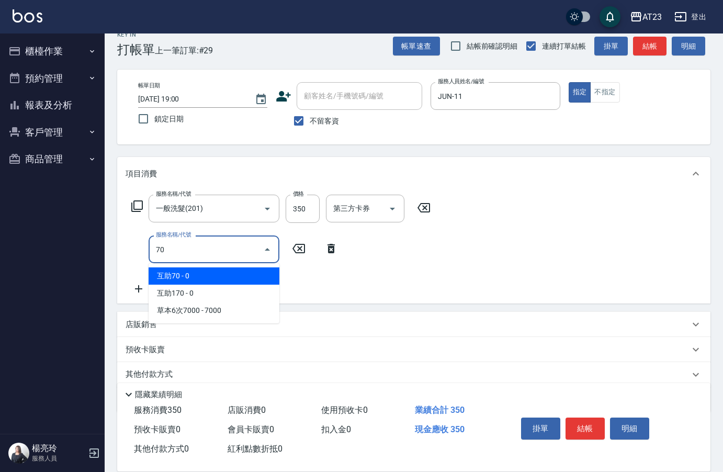
type input "7"
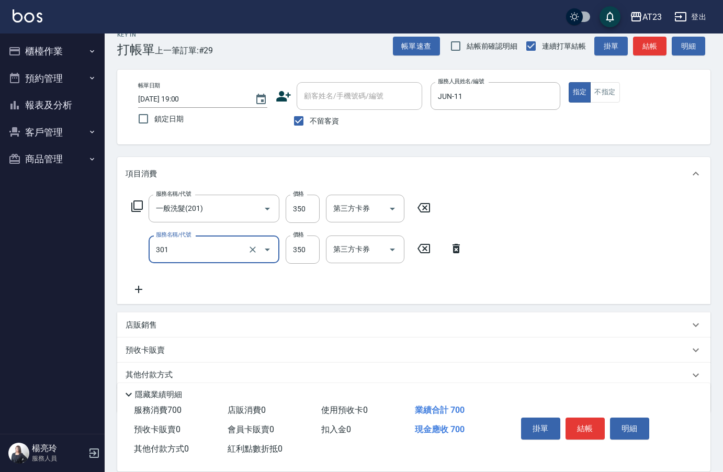
type input "造型剪髮(301)"
type input "400"
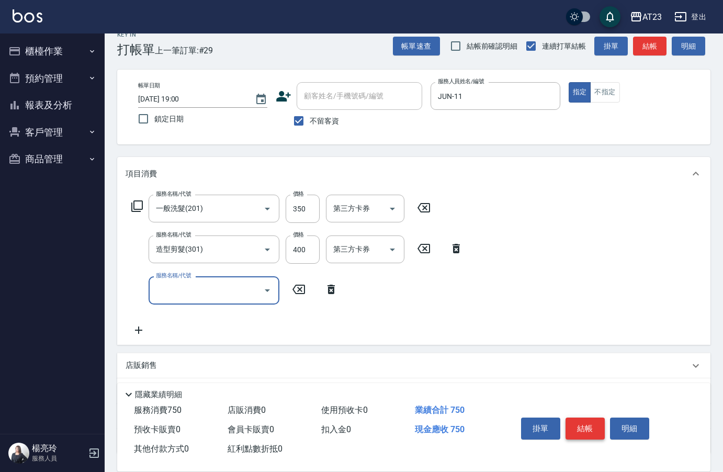
click at [590, 426] on button "結帳" at bounding box center [584, 428] width 39 height 22
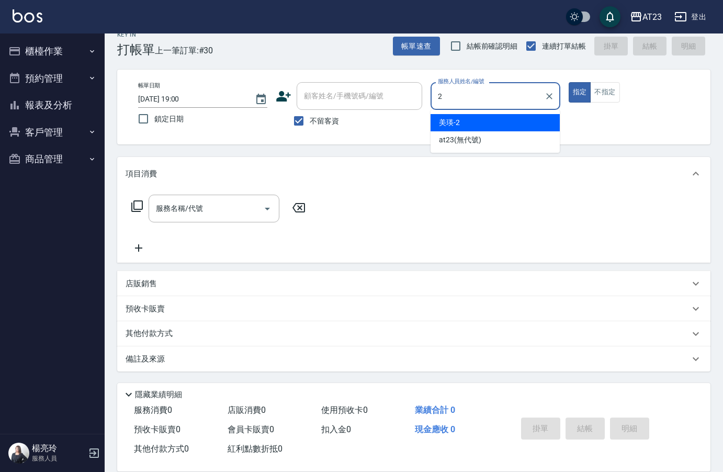
type input "美瑛-2"
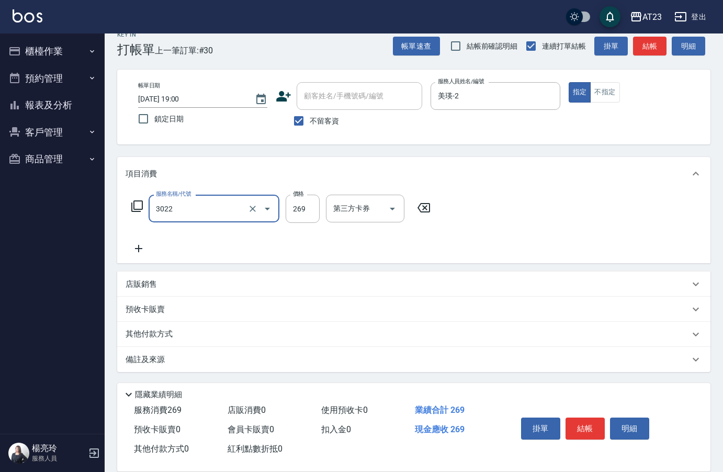
type input "(活動)造型剪(3022)"
click at [595, 93] on button "不指定" at bounding box center [604, 92] width 29 height 20
click at [576, 426] on button "結帳" at bounding box center [584, 428] width 39 height 22
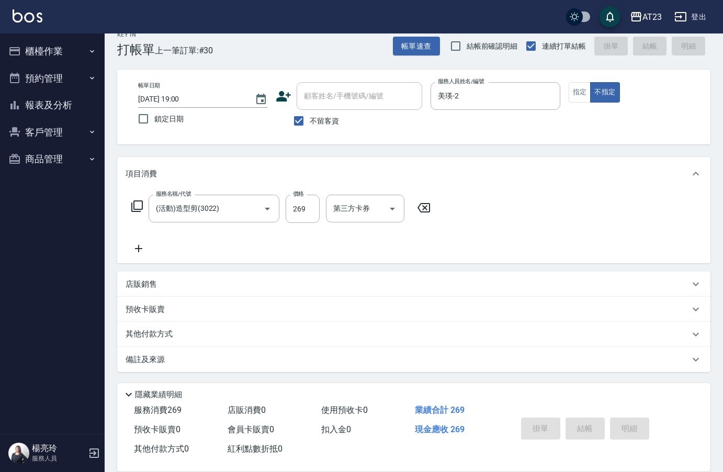
type input "2025/10/11 19:02"
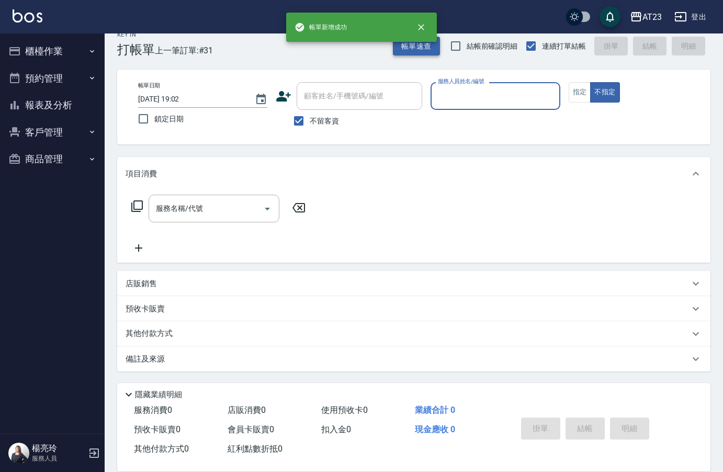
click at [416, 51] on button "帳單速查" at bounding box center [416, 46] width 47 height 19
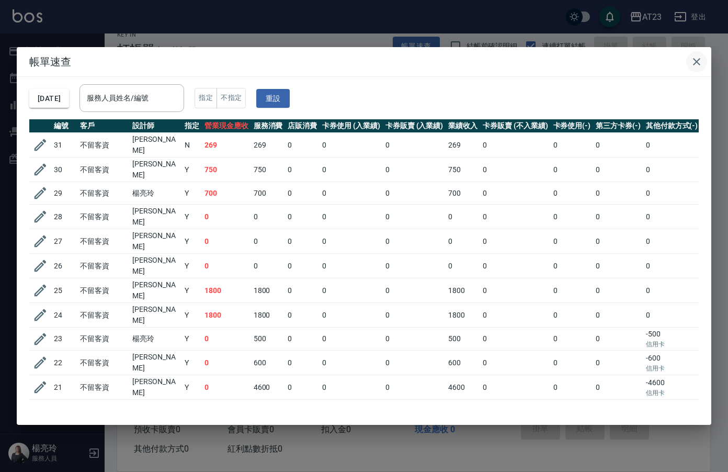
click at [702, 63] on icon "button" at bounding box center [696, 61] width 13 height 13
